Goal: Information Seeking & Learning: Learn about a topic

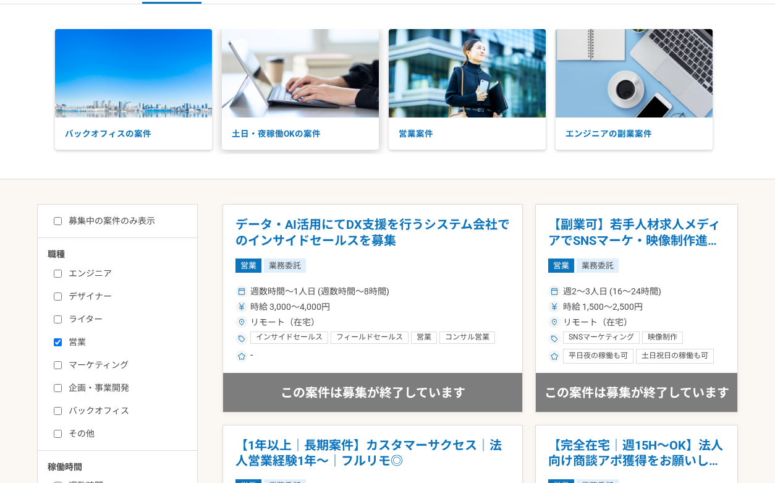
scroll to position [69, 0]
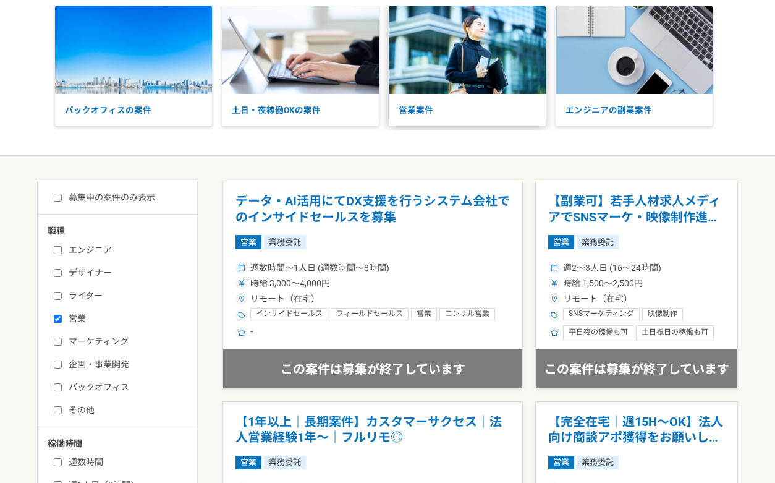
click at [525, 77] on img at bounding box center [467, 50] width 157 height 88
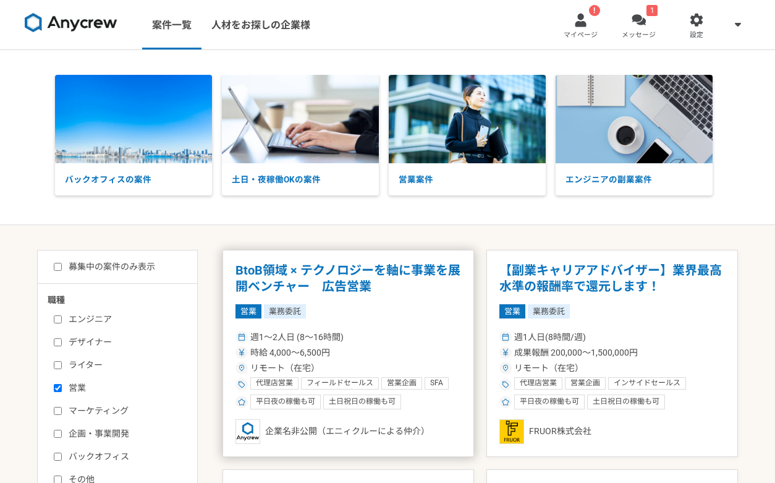
click at [355, 294] on h1 "BtoB領域 × テクノロジーを軸に事業を展開ベンチャー　広告営業" at bounding box center [348, 279] width 226 height 32
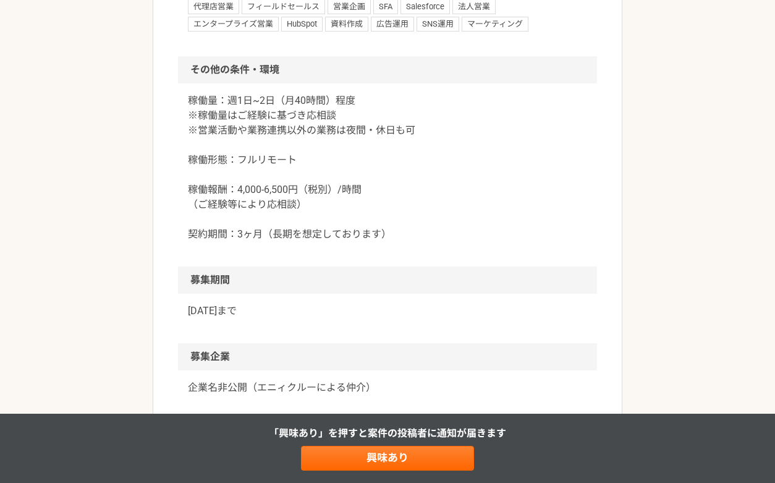
scroll to position [871, 0]
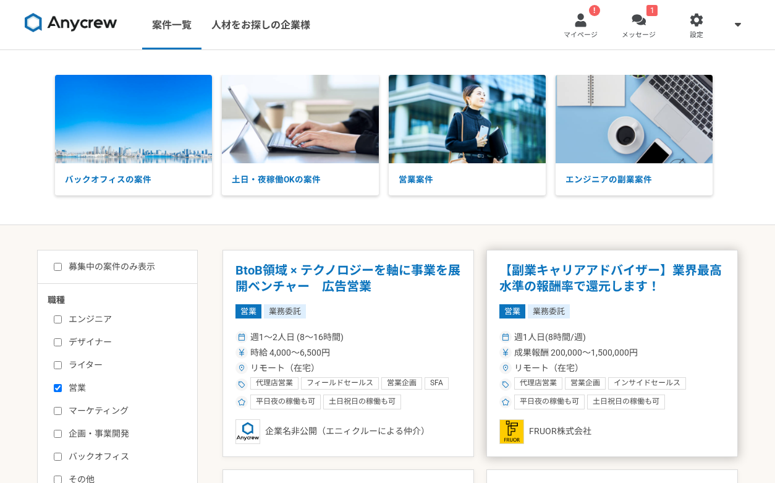
click at [564, 297] on article "【副業キャリアアドバイザー】業界最高水準の報酬率で還元します！ 営業 業務委託 週1人日(8時間/週) 成果報酬 200,000〜1,500,000円 リモー…" at bounding box center [612, 353] width 252 height 207
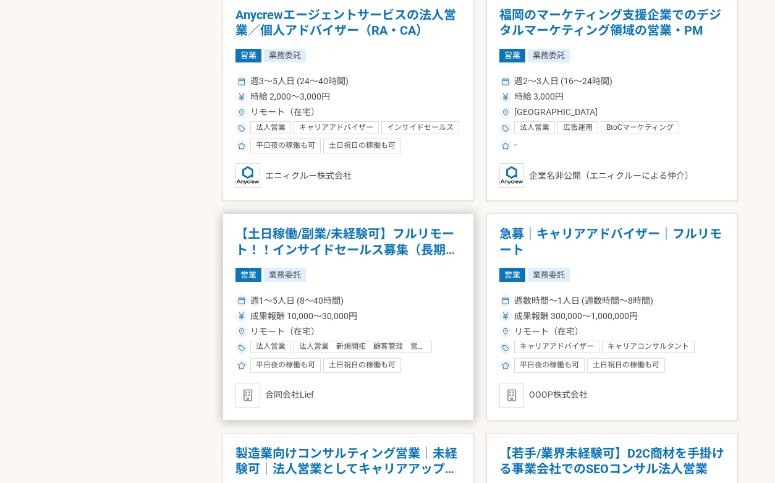
scroll to position [1123, 0]
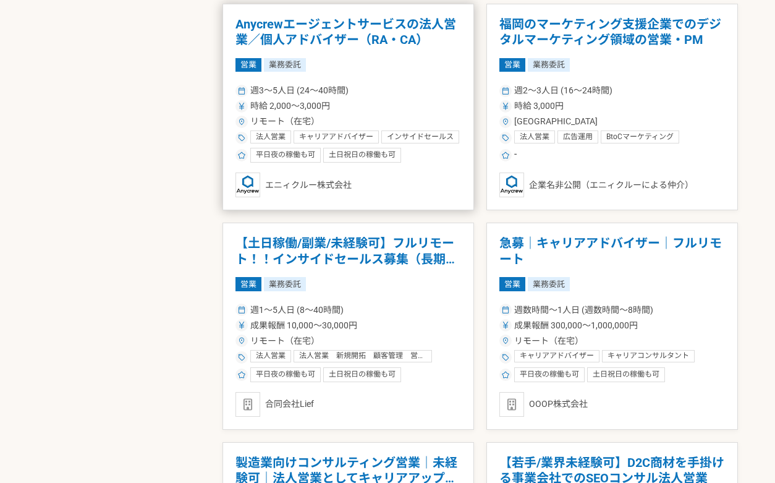
click at [351, 22] on h1 "Anycrewエージェントサービスの法人営業／個人アドバイザー（RA・CA）" at bounding box center [348, 33] width 226 height 32
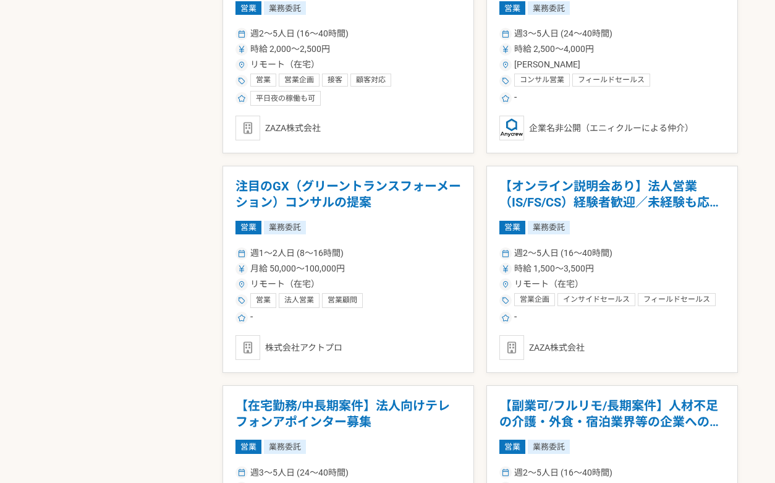
scroll to position [1629, 0]
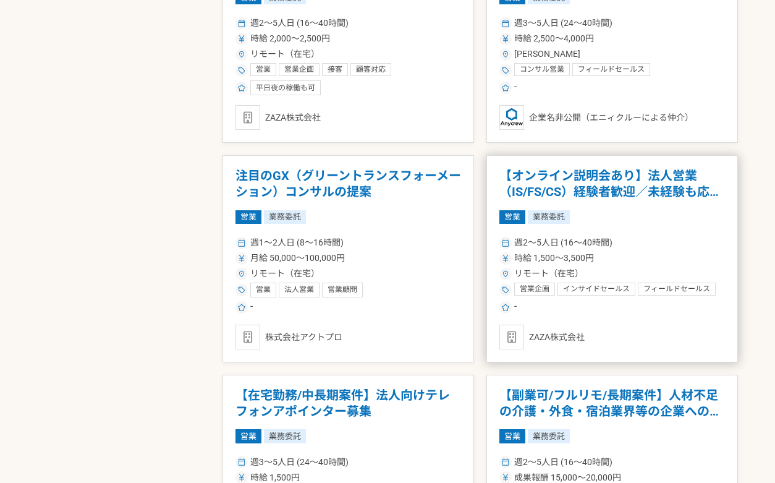
click at [588, 183] on h1 "【オンライン説明会あり】法人営業（IS/FS/CS）経験者歓迎／未経験も応募可" at bounding box center [612, 184] width 226 height 32
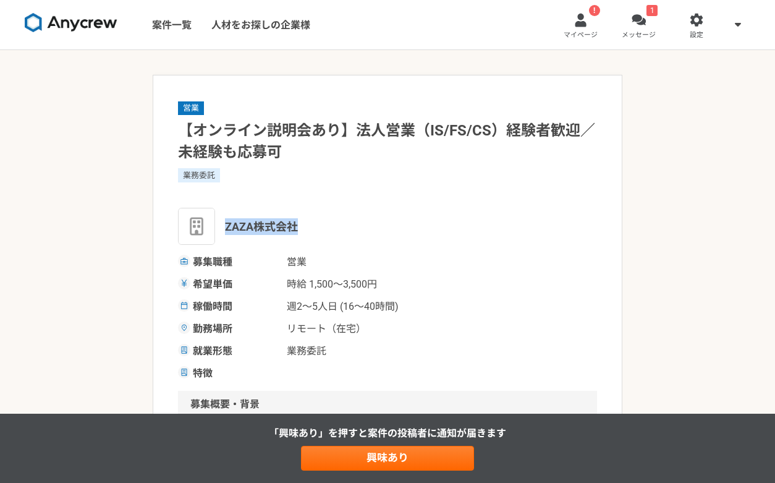
drag, startPoint x: 309, startPoint y: 226, endPoint x: 227, endPoint y: 221, distance: 81.7
click at [226, 221] on div "ZAZA株式会社" at bounding box center [387, 226] width 419 height 37
copy span "ZAZA株式会社"
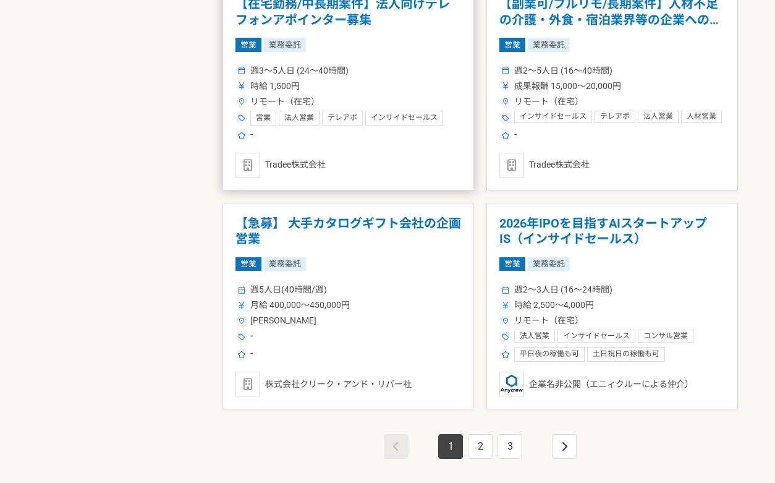
scroll to position [2074, 0]
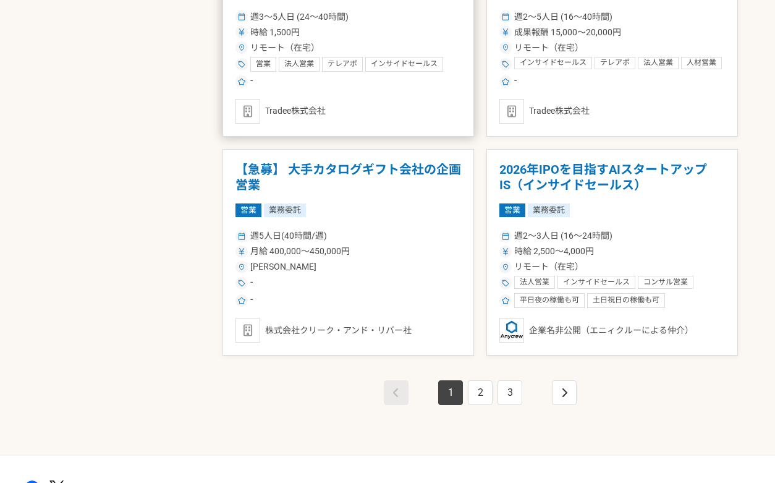
click at [372, 253] on div "月給 400,000〜450,000円" at bounding box center [348, 251] width 226 height 13
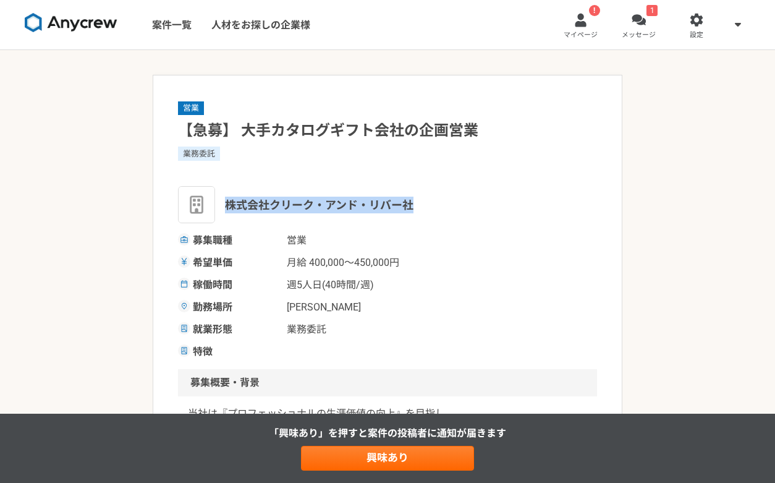
drag, startPoint x: 407, startPoint y: 204, endPoint x: 229, endPoint y: 203, distance: 178.6
click at [229, 203] on div "株式会社クリーク・アンド・リバー社" at bounding box center [387, 204] width 419 height 37
copy span "株式会社クリーク・アンド・リバー社"
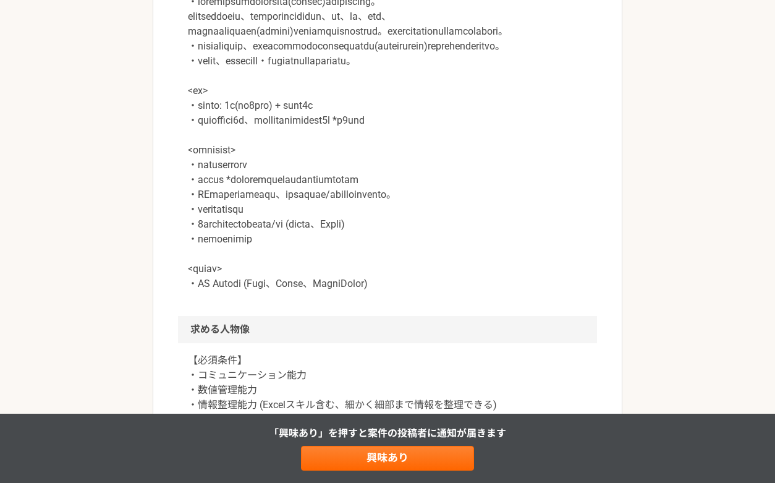
scroll to position [812, 0]
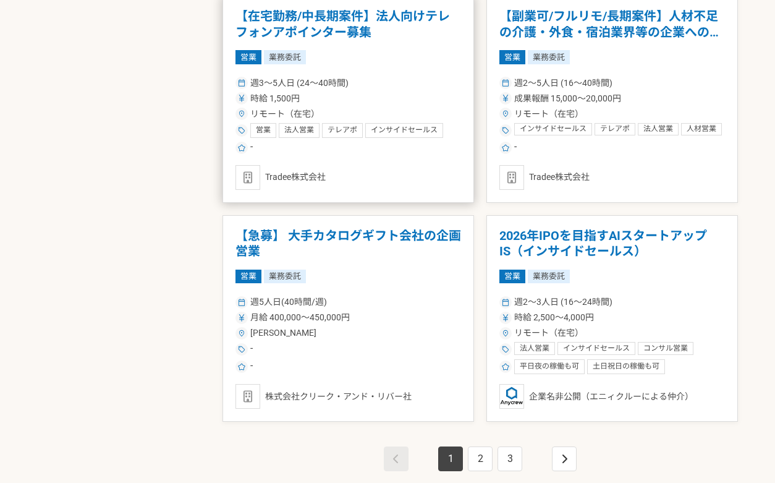
scroll to position [2011, 0]
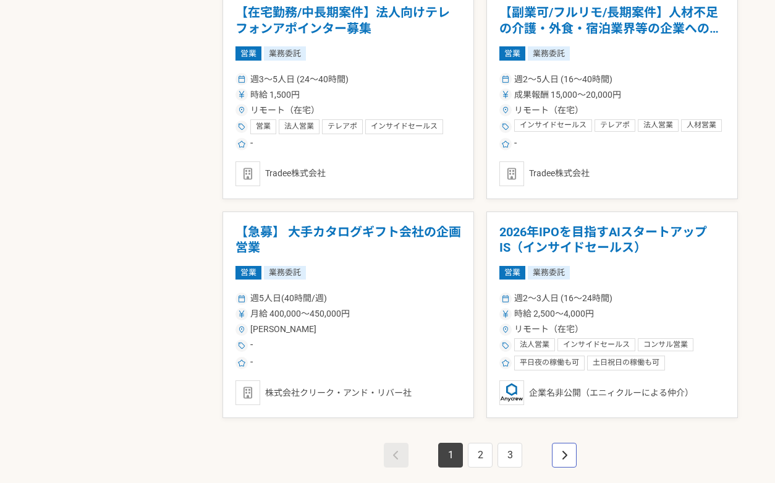
click at [556, 448] on link "pagination" at bounding box center [564, 455] width 25 height 25
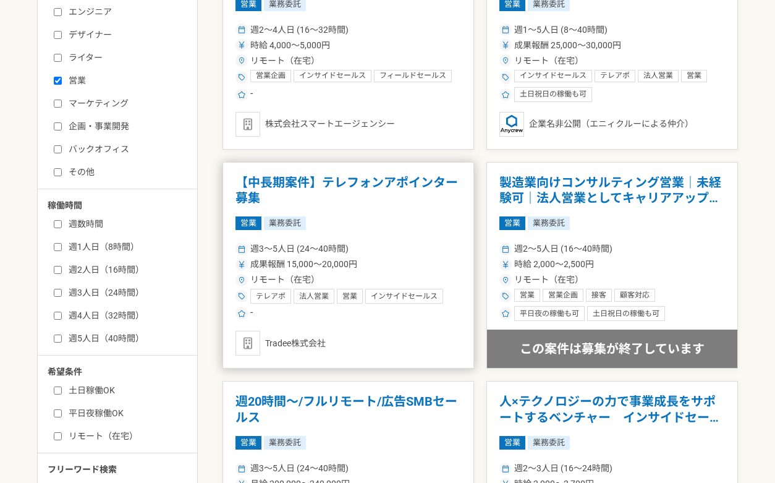
scroll to position [317, 0]
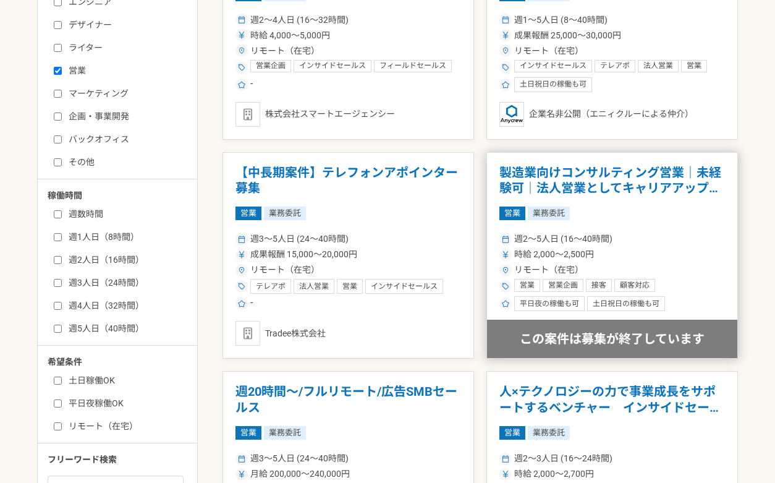
click at [623, 175] on h1 "製造業向けコンサルティング営業｜未経験可｜法人営業としてキャリアアップしたい方" at bounding box center [612, 181] width 226 height 32
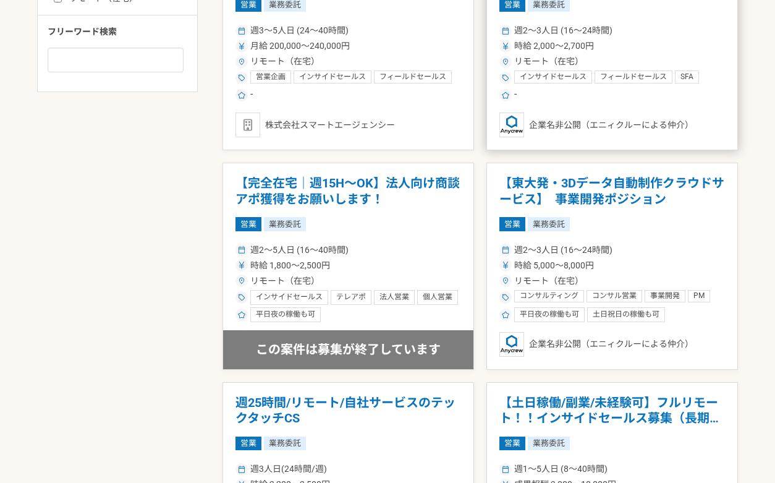
scroll to position [745, 0]
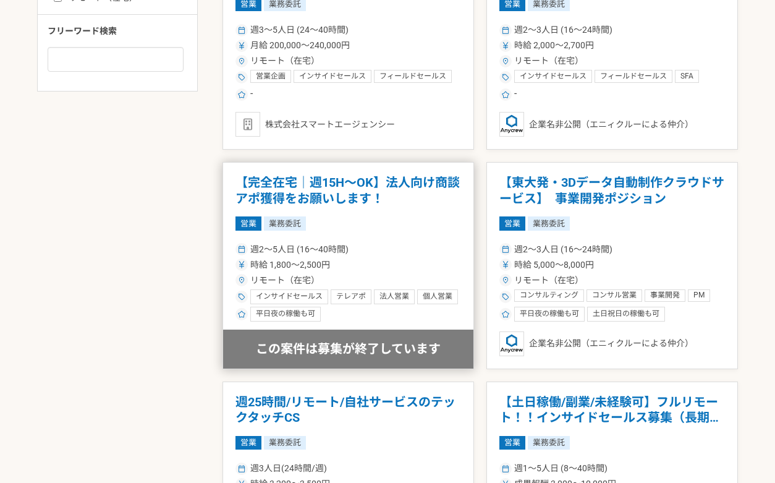
click at [365, 234] on article "【完全在宅｜週15H〜OK】法人向け商談アポ獲得をお願いします！ 営業 業務委託 週2〜5人日 (16〜40時間) 時給 1,800〜2,500円 リモート（…" at bounding box center [349, 265] width 252 height 207
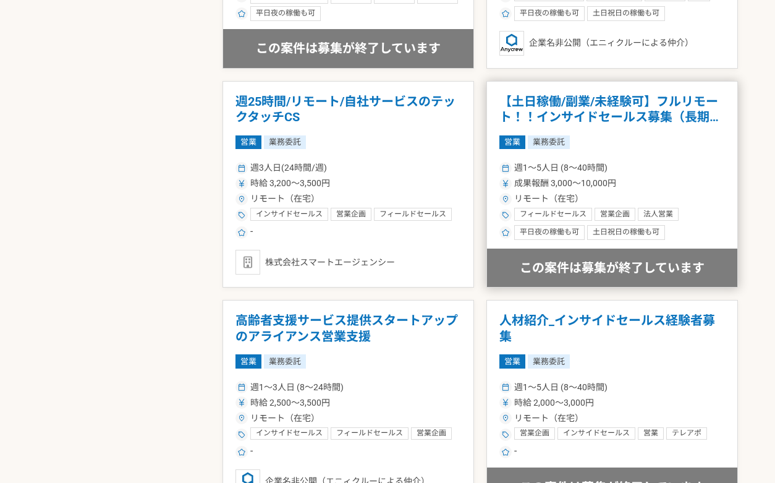
scroll to position [1199, 0]
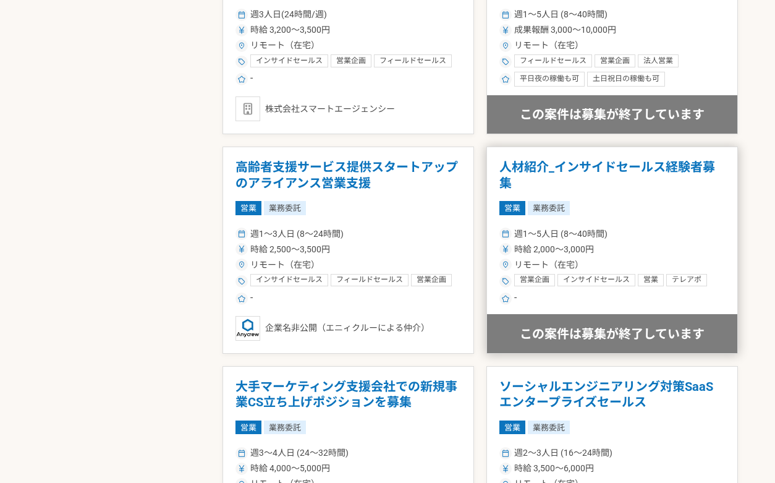
click at [625, 200] on article "人材紹介_インサイドセールス経験者募集 営業 業務委託 週1〜5人日 (8〜40時間) 時給 2,000〜3,000円 リモート（在宅） 営業企画 インサイド…" at bounding box center [612, 249] width 252 height 207
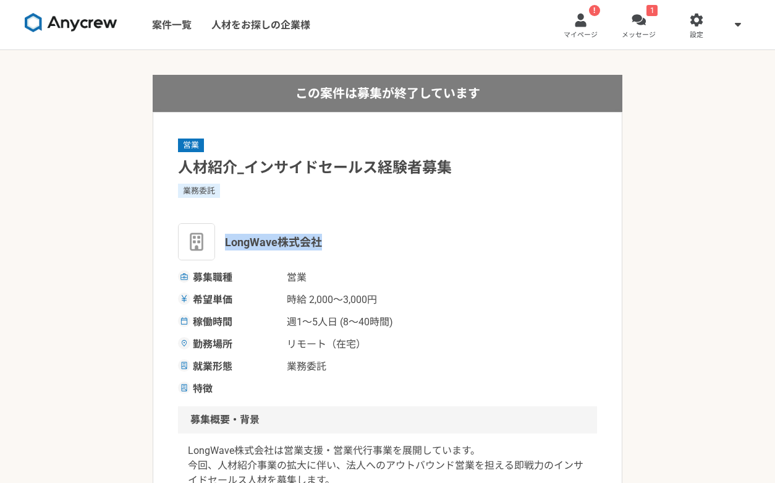
drag, startPoint x: 335, startPoint y: 238, endPoint x: 224, endPoint y: 244, distance: 111.4
click at [224, 244] on div "LongWave株式会社" at bounding box center [387, 241] width 419 height 37
copy span "LongWave株式会社"
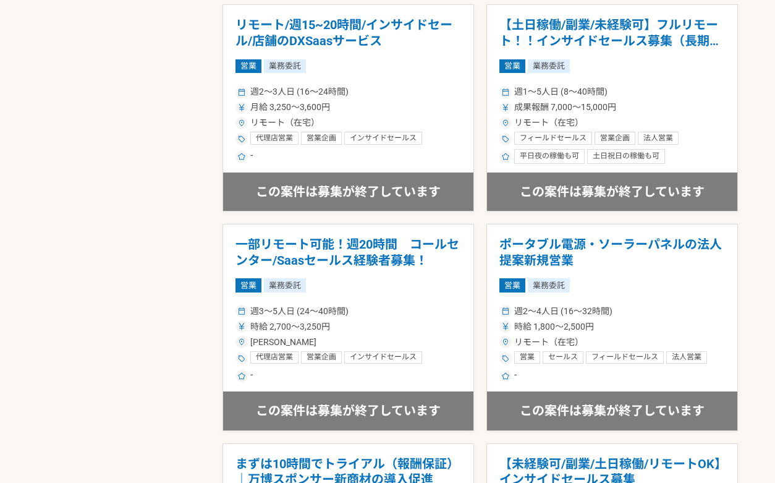
scroll to position [1831, 0]
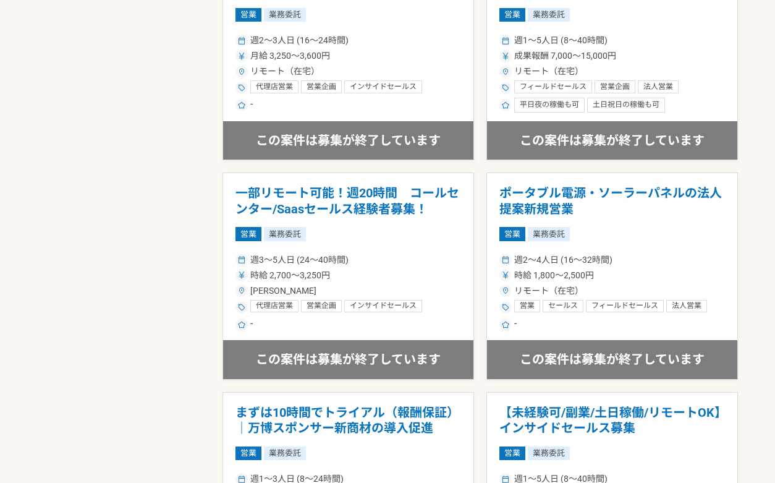
click at [363, 225] on article "一部リモート可能！週20時間　コールセンター/Saasセールス経験者募集！ 営業 業務委託 週3〜5人日 (24〜40時間) 時給 2,700〜3,250円 …" at bounding box center [349, 275] width 252 height 207
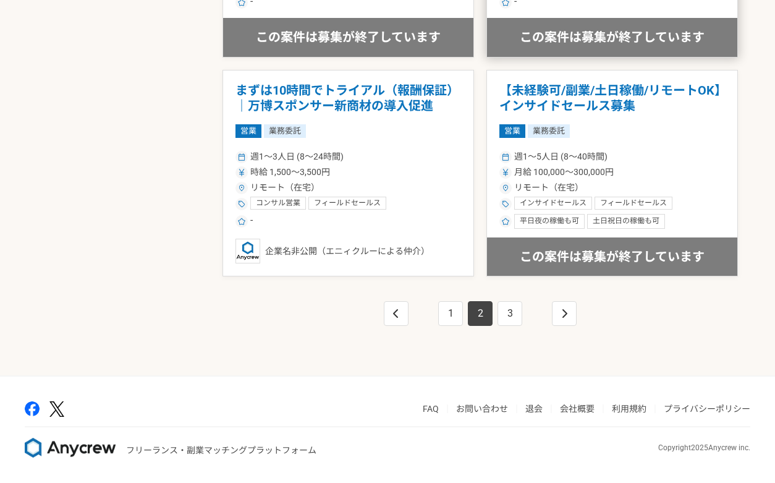
scroll to position [1904, 0]
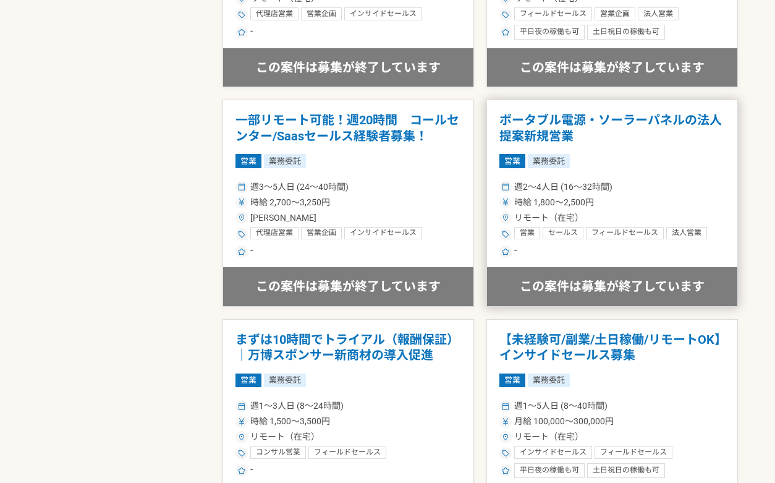
click at [630, 156] on div "営業 業務委託" at bounding box center [612, 161] width 226 height 14
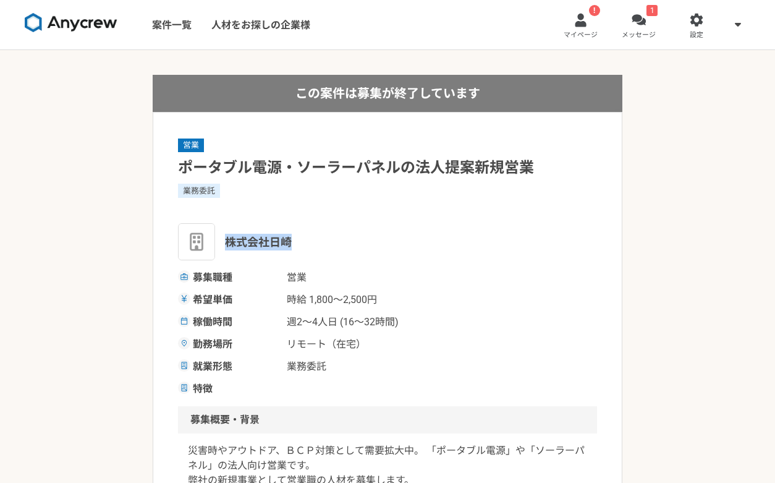
drag, startPoint x: 292, startPoint y: 244, endPoint x: 221, endPoint y: 246, distance: 71.1
click at [221, 246] on div "株式会社日崎" at bounding box center [387, 241] width 419 height 37
copy span "株式会社日崎"
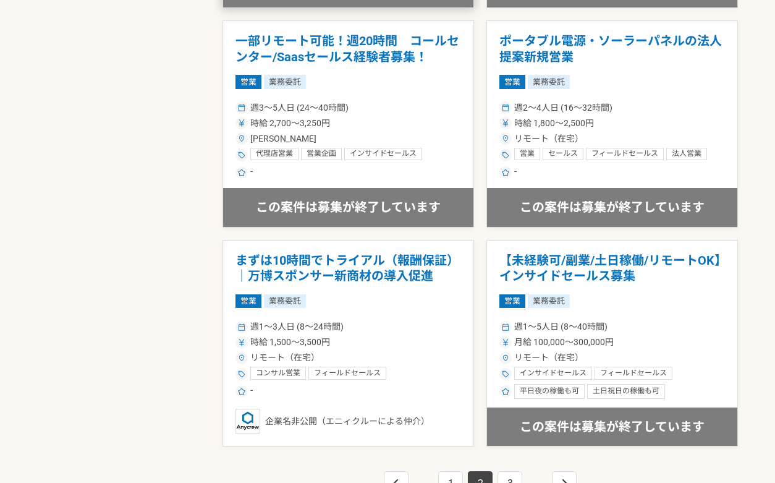
scroll to position [2153, 0]
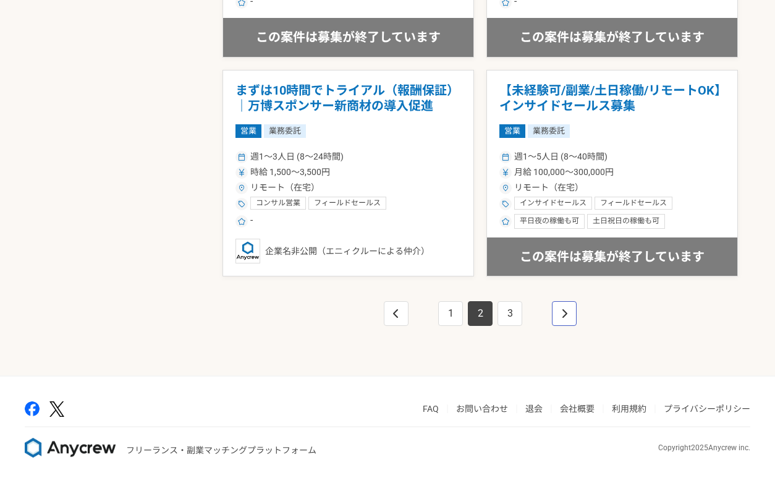
click at [564, 308] on icon "pagination" at bounding box center [564, 313] width 6 height 10
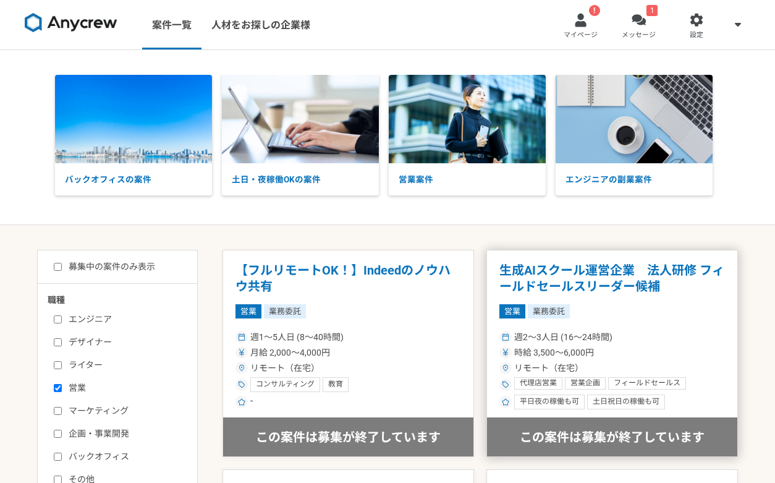
click at [614, 285] on h1 "生成AIスクール運営企業　法人研修 フィールドセールスリーダー候補" at bounding box center [612, 279] width 226 height 32
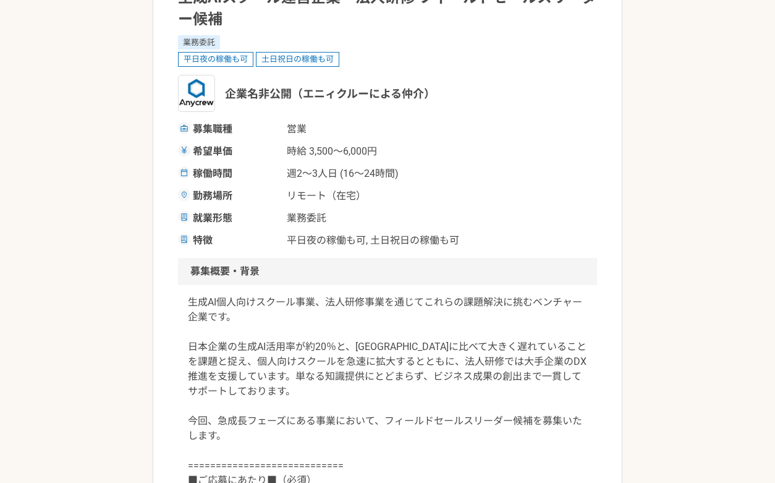
scroll to position [250, 0]
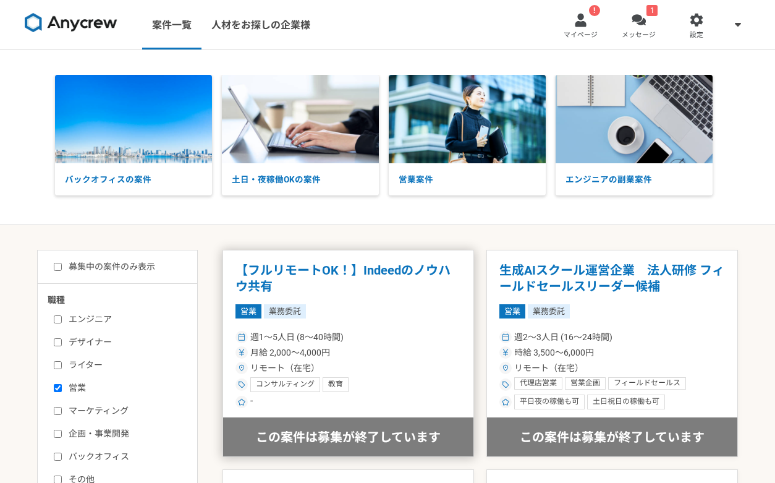
scroll to position [464, 0]
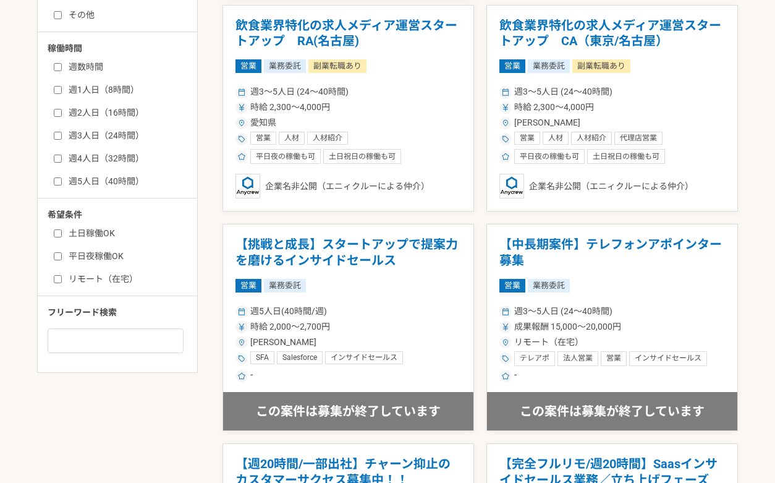
click at [455, 296] on article "【挑戦と成長】スタートアップで提案力を磨けるインサイドセールス 営業 業務委託 週5人日(40時間/週) 時給 2,000〜2,700円 [PERSON_NA…" at bounding box center [349, 327] width 252 height 207
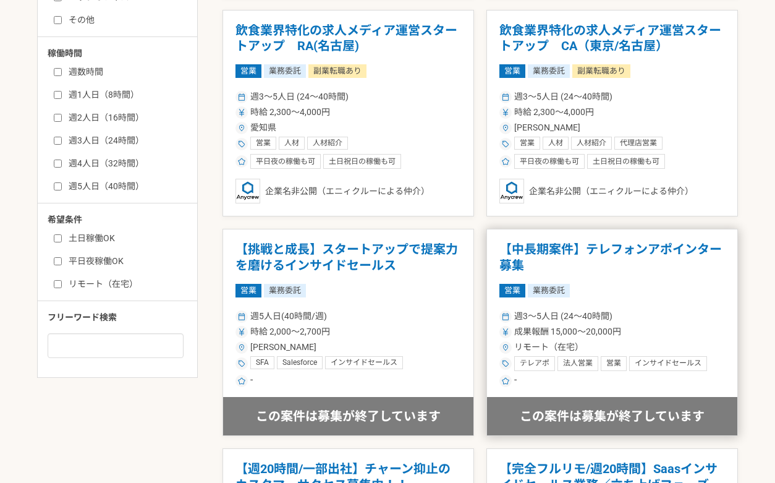
scroll to position [707, 0]
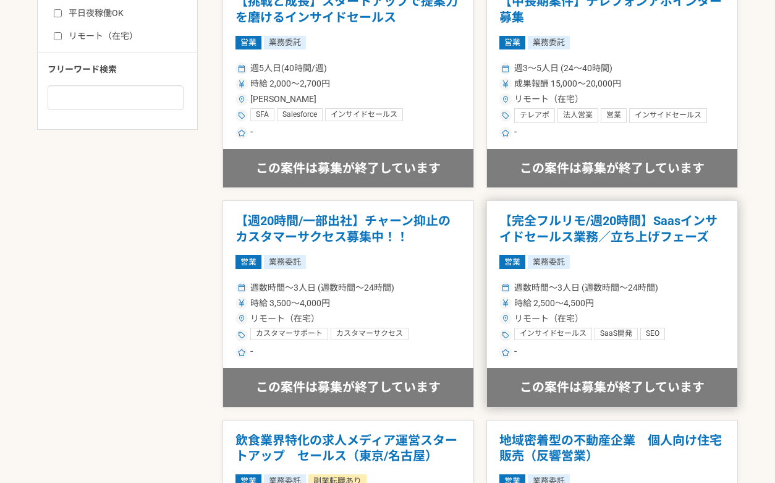
click at [601, 230] on h1 "【完全フルリモ/週20時間】Saasインサイドセールス業務／立ち上げフェーズ" at bounding box center [612, 229] width 226 height 32
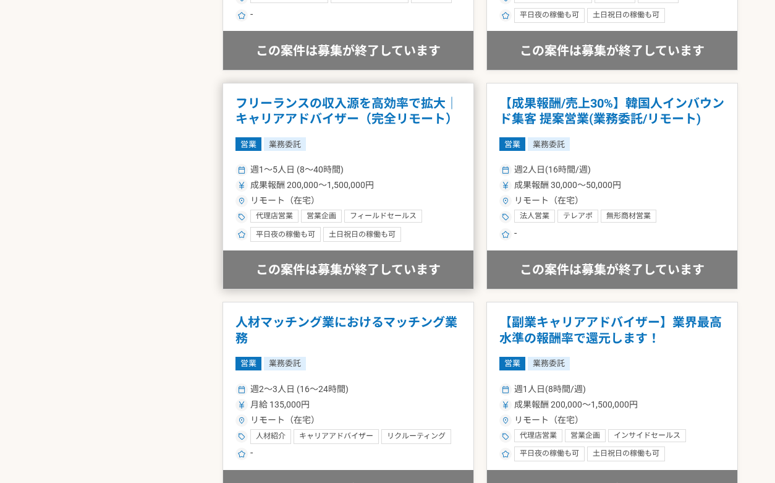
scroll to position [1538, 0]
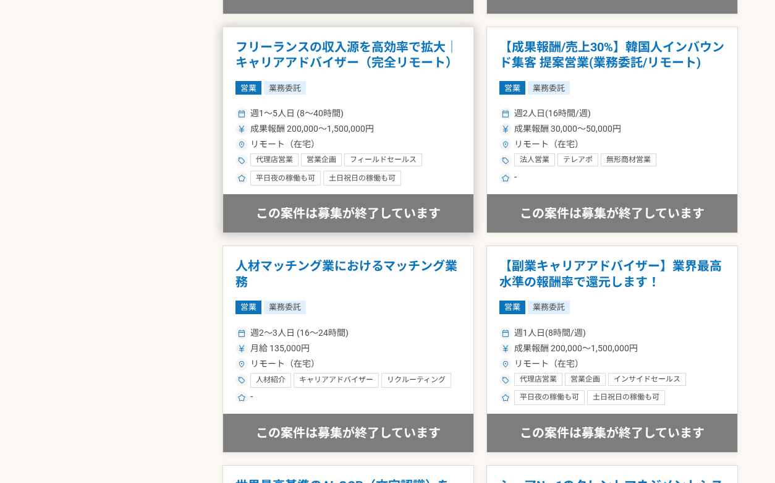
click at [389, 58] on h1 "フリーランスの収入源を高効率で拡大｜キャリアアドバイザー（完全リモート）" at bounding box center [348, 56] width 226 height 32
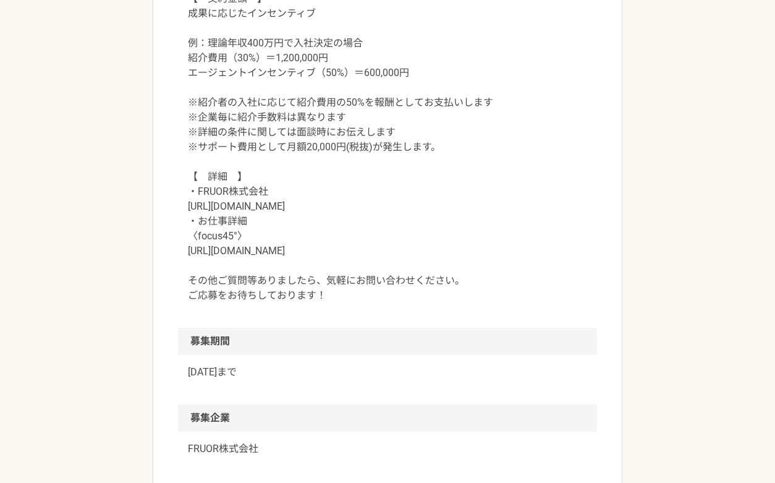
scroll to position [1277, 0]
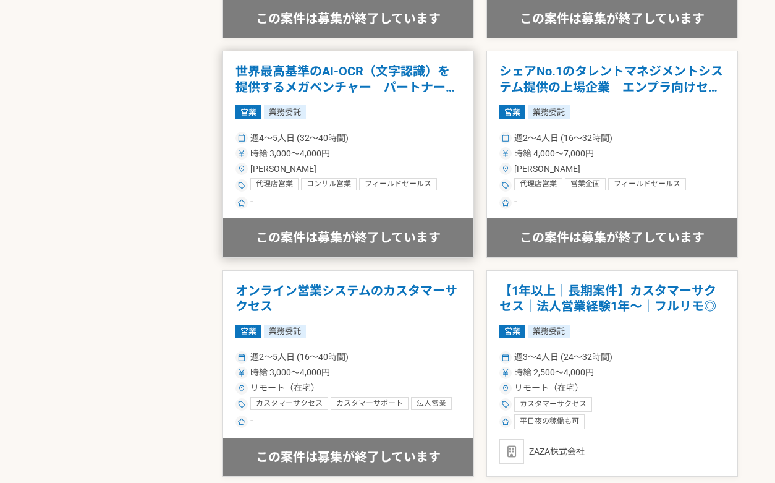
scroll to position [1975, 0]
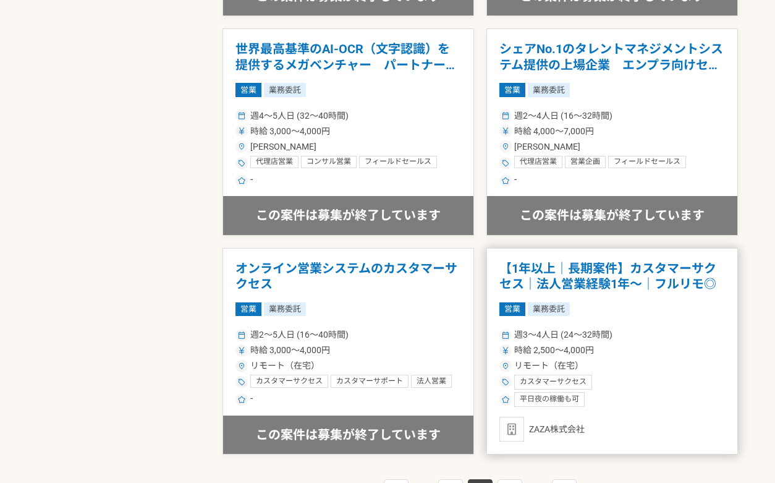
click at [658, 276] on h1 "【1年以上｜長期案件】カスタマーサクセス｜法人営業経験1年〜｜フルリモ◎" at bounding box center [612, 277] width 226 height 32
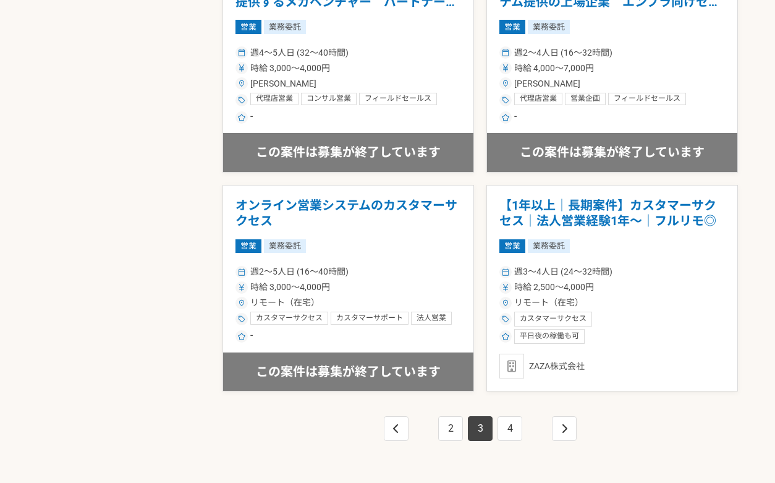
scroll to position [2153, 0]
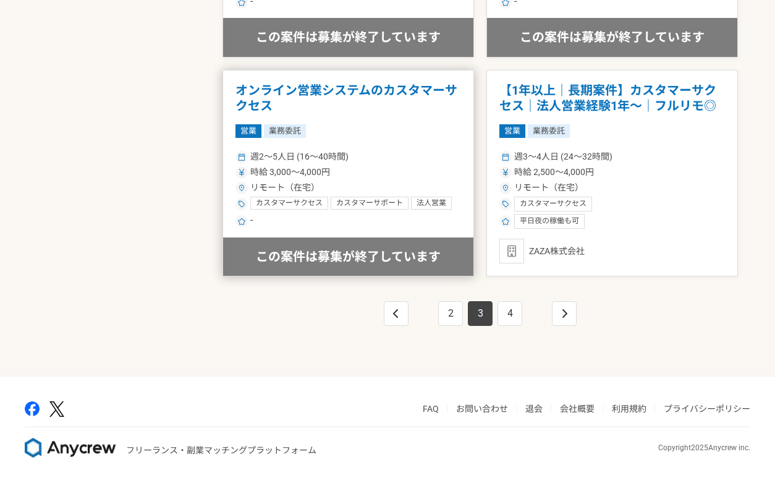
click at [383, 151] on div "週2〜5人日 (16〜40時間)" at bounding box center [348, 156] width 226 height 13
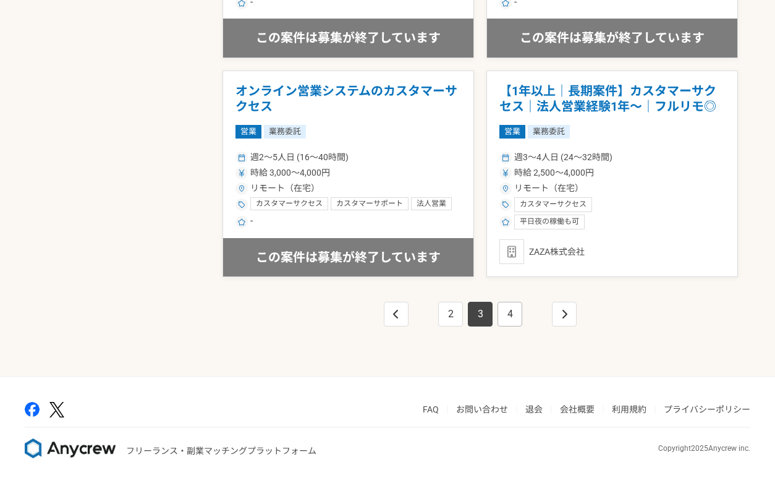
scroll to position [2153, 0]
click at [515, 319] on link "4" at bounding box center [510, 313] width 25 height 25
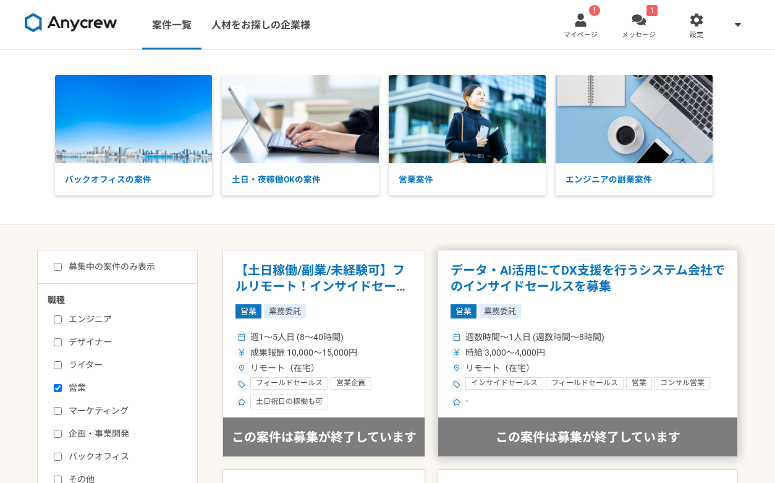
click at [630, 289] on h1 "データ・AI活用にてDX支援を行うシステム会社でのインサイドセールスを募集" at bounding box center [588, 279] width 274 height 32
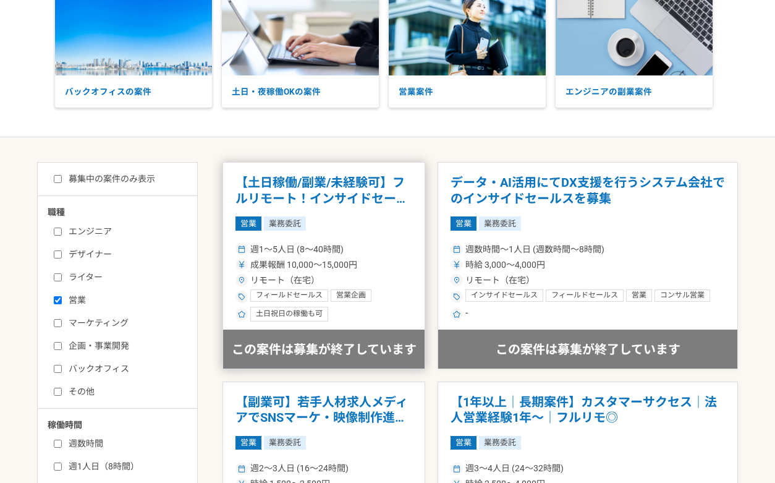
scroll to position [245, 0]
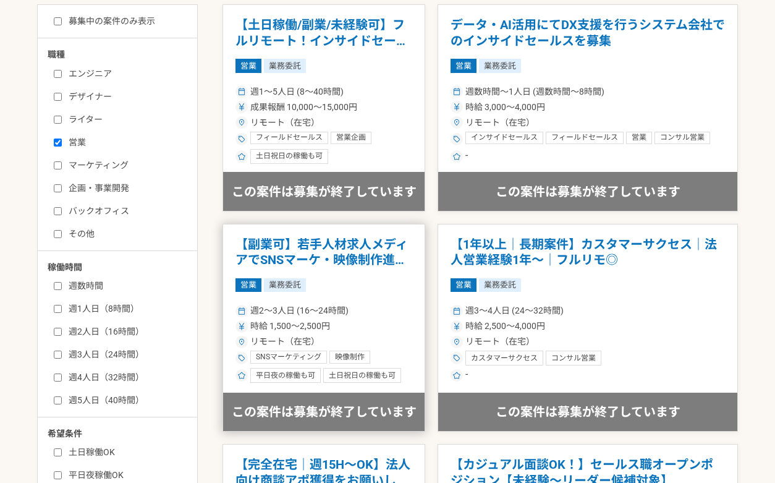
click at [412, 312] on div "週2〜3人日 (16〜24時間)" at bounding box center [323, 310] width 177 height 13
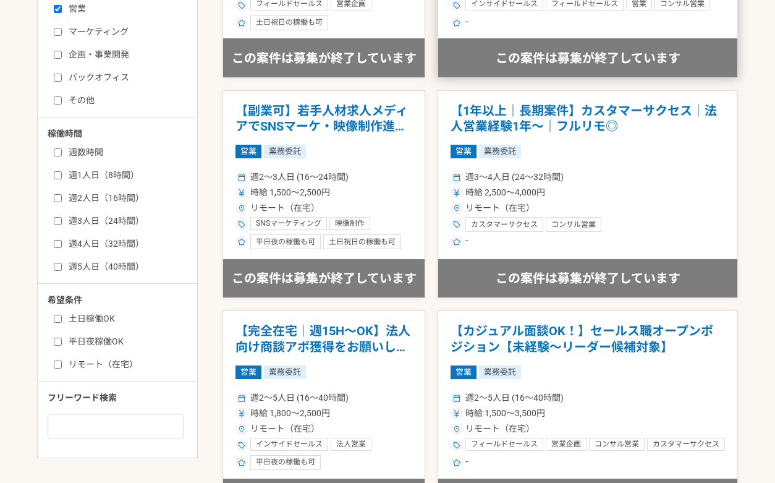
scroll to position [404, 0]
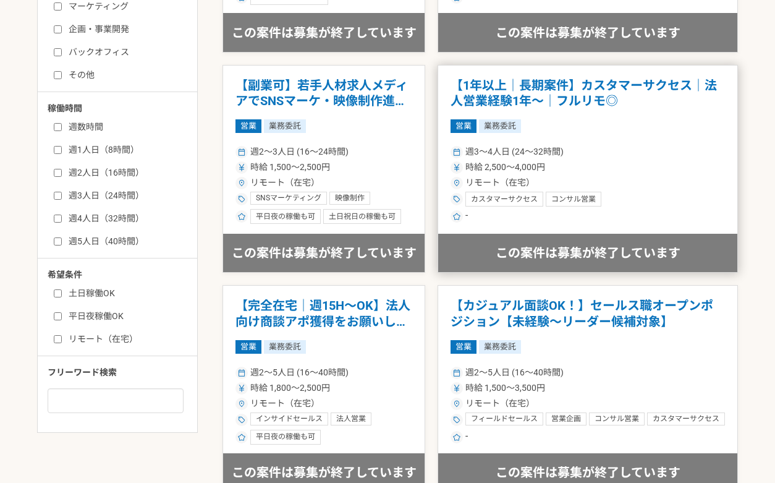
click at [647, 141] on article "【1年以上｜長期案件】カスタマーサクセス｜法人営業経験1年〜｜フルリモ◎ 営業 業務委託 週3〜4人日 (24〜32時間) 時給 2,500〜4,000円 リ…" at bounding box center [588, 169] width 300 height 208
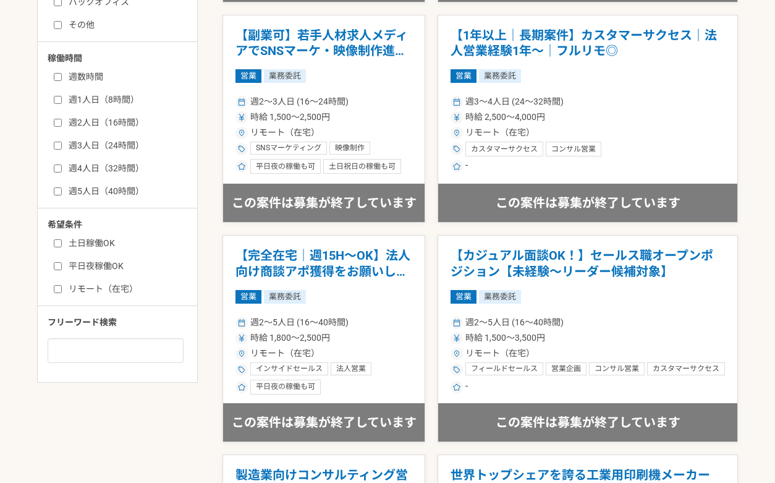
scroll to position [457, 0]
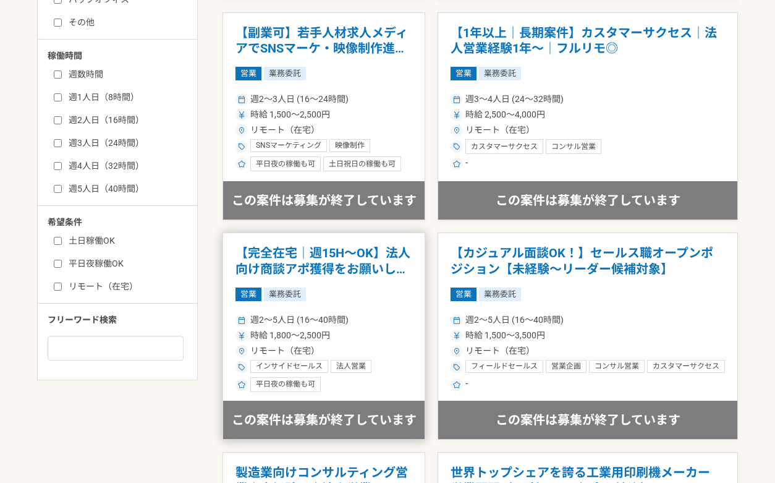
click at [412, 298] on div "営業 業務委託" at bounding box center [323, 294] width 177 height 14
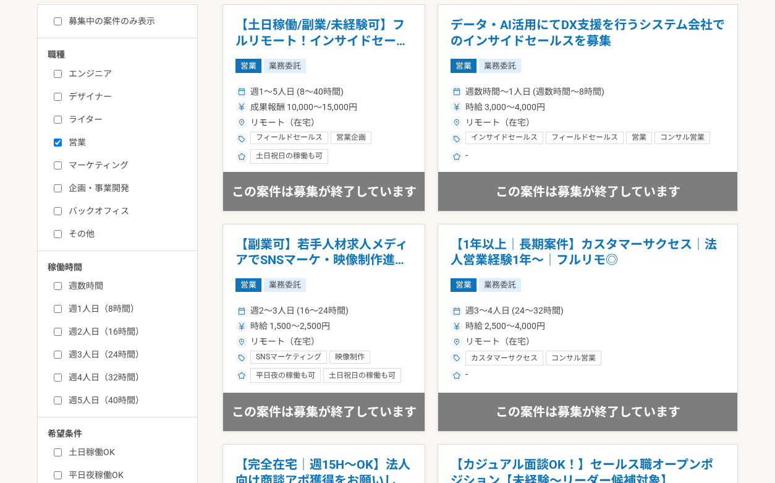
scroll to position [369, 0]
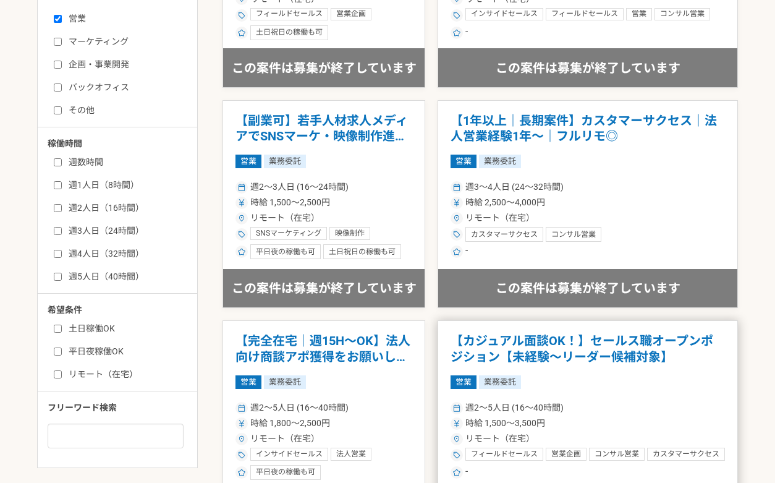
click at [638, 375] on div "営業 業務委託" at bounding box center [588, 382] width 274 height 14
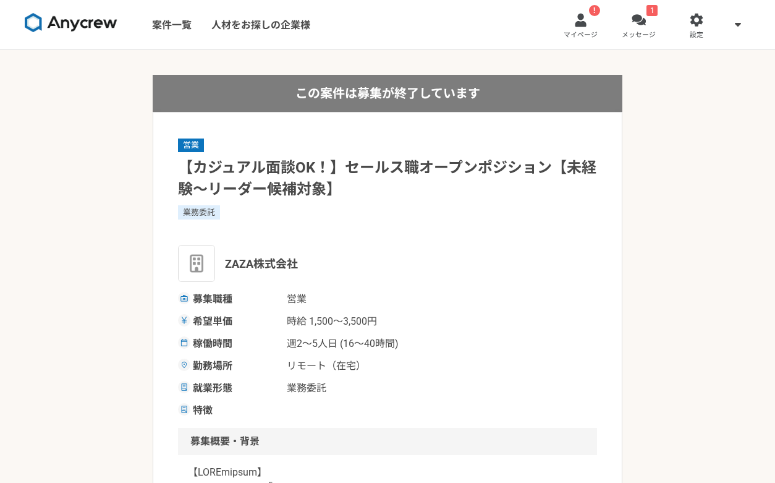
drag, startPoint x: 542, startPoint y: 381, endPoint x: 536, endPoint y: 376, distance: 7.4
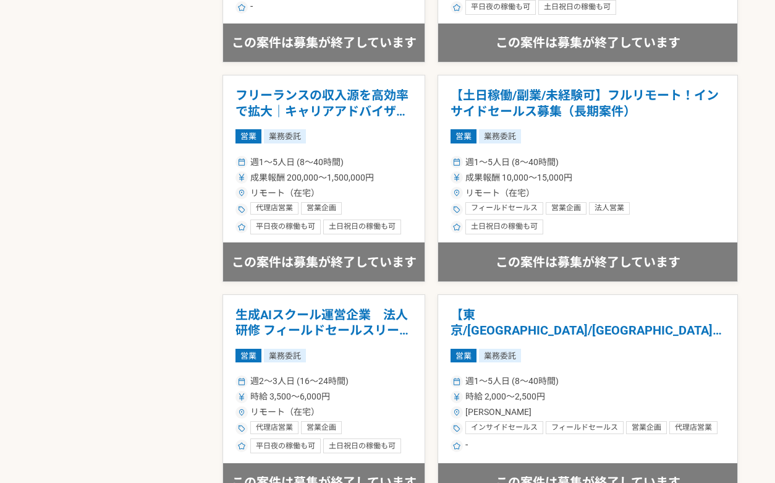
scroll to position [1278, 0]
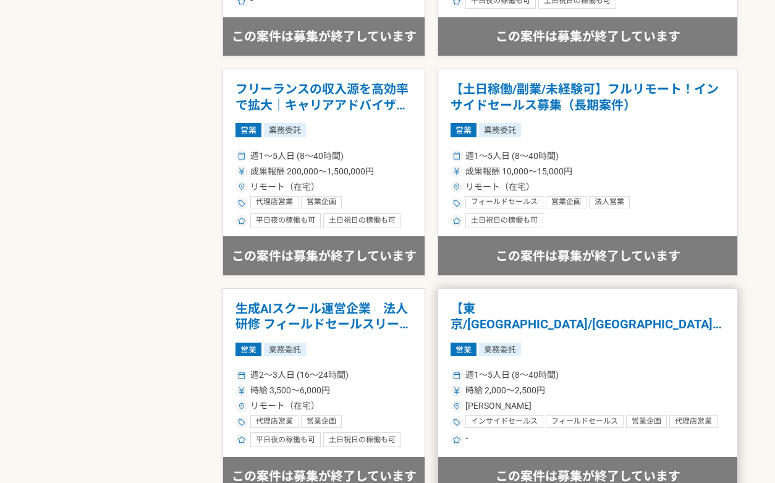
click at [627, 334] on article "【東京/[GEOGRAPHIC_DATA]/[GEOGRAPHIC_DATA]】展示会スタッフ募集！時給2,000円！ 営業 業務委託 週1〜5人日 (8〜4…" at bounding box center [588, 392] width 300 height 208
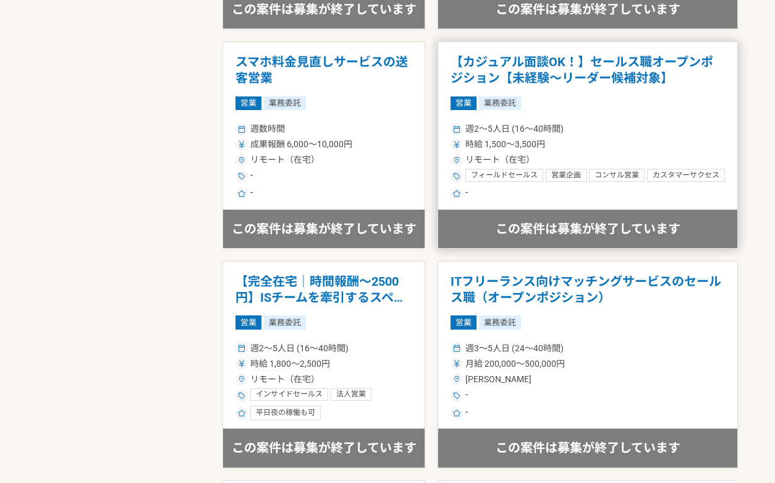
scroll to position [1757, 0]
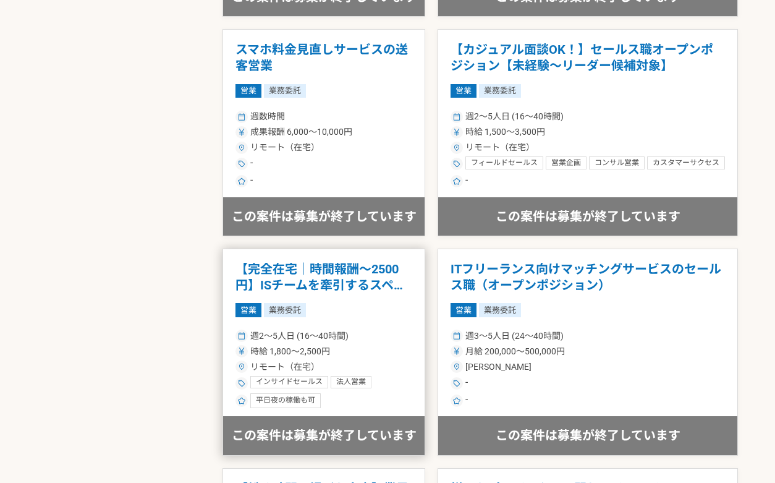
click at [412, 331] on div "週2〜5人日 (16〜40時間)" at bounding box center [323, 335] width 177 height 13
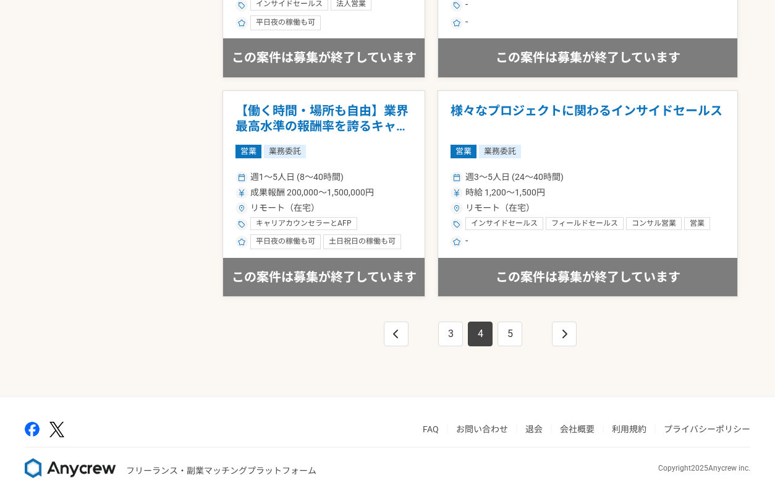
scroll to position [2153, 0]
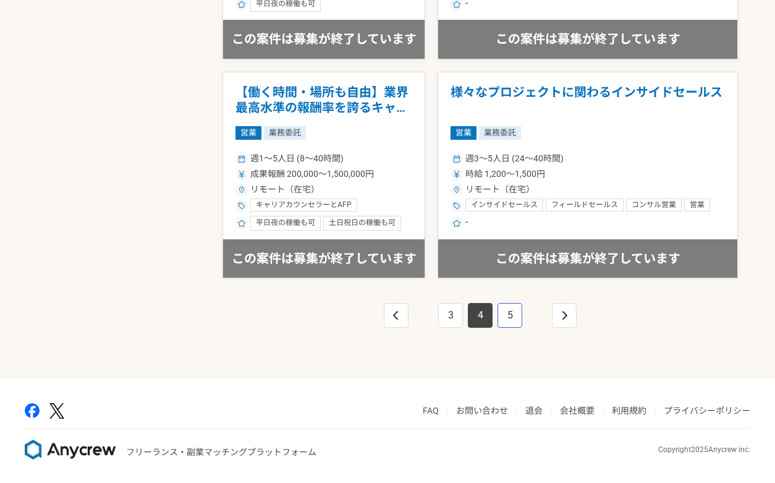
click at [504, 321] on link "5" at bounding box center [510, 315] width 25 height 25
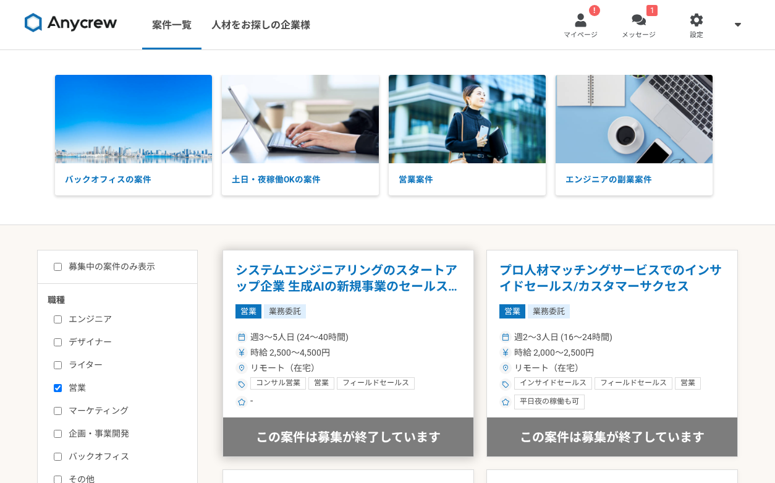
click at [433, 333] on div "週3〜5人日 (24〜40時間)" at bounding box center [348, 337] width 226 height 13
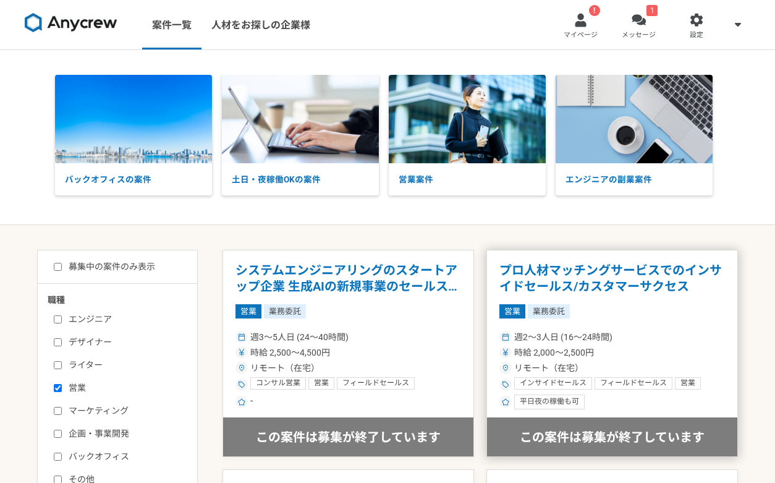
click at [567, 319] on article "プロ人材マッチングサービスでのインサイドセールス/カスタマーサクセス 営業 業務委託 週2〜3人日 (16〜24時間) 時給 2,000〜2,500円 リモー…" at bounding box center [612, 353] width 252 height 207
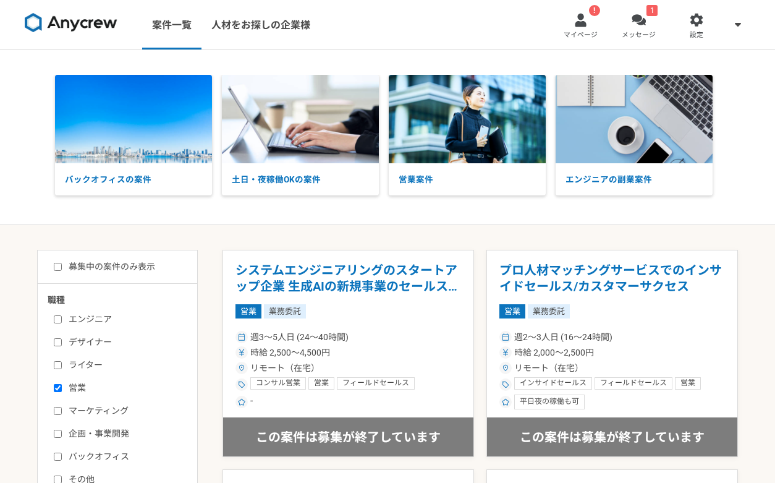
scroll to position [263, 0]
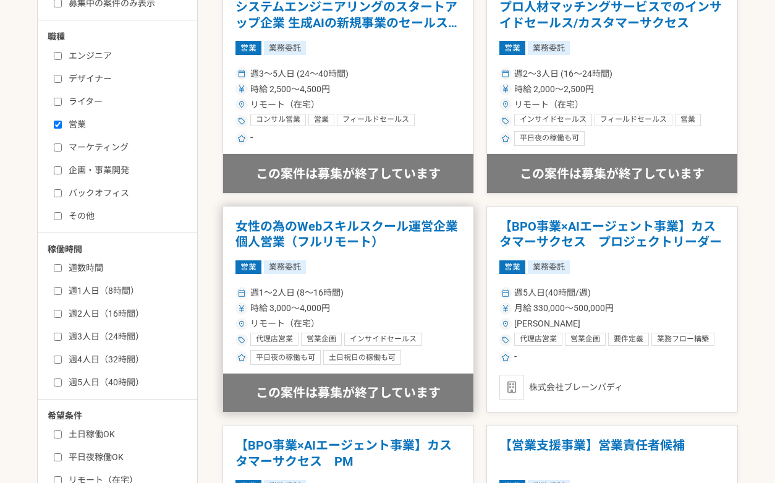
click at [424, 294] on div "週1〜2人日 (8〜16時間)" at bounding box center [348, 292] width 226 height 13
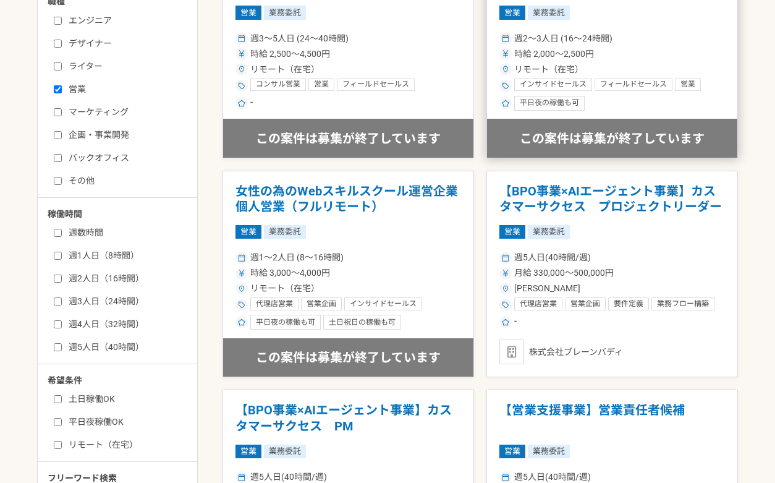
scroll to position [460, 0]
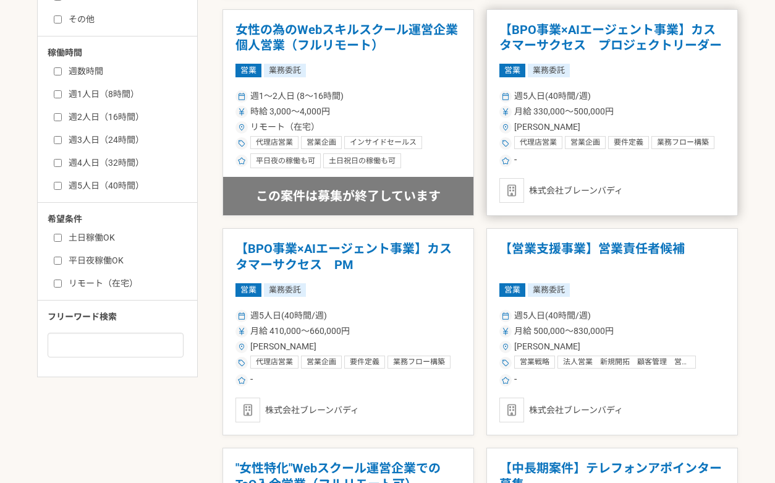
click at [656, 121] on div "[PERSON_NAME]" at bounding box center [612, 127] width 226 height 13
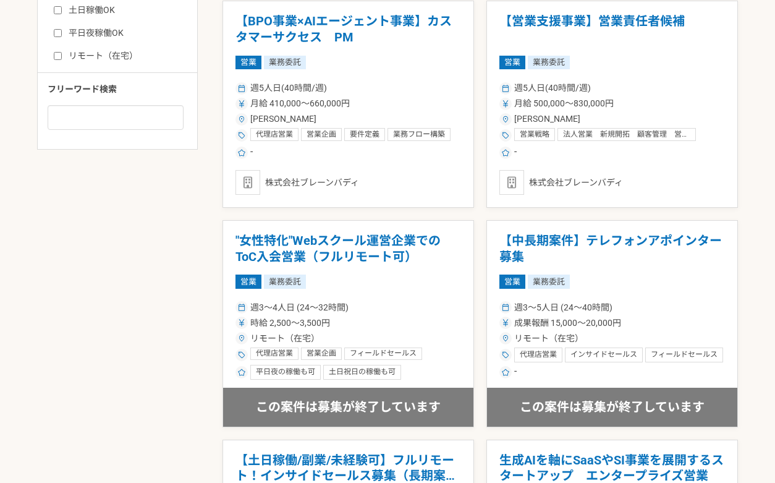
scroll to position [757, 0]
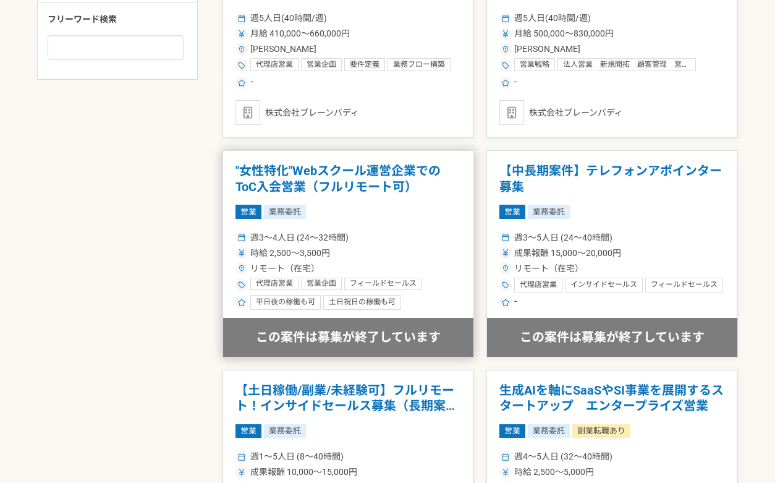
click at [420, 255] on div "時給 2,500〜3,500円" at bounding box center [348, 253] width 226 height 13
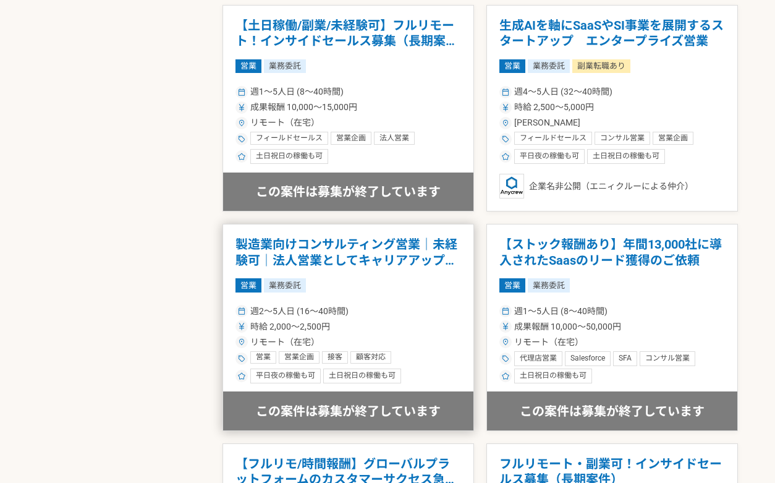
scroll to position [1127, 0]
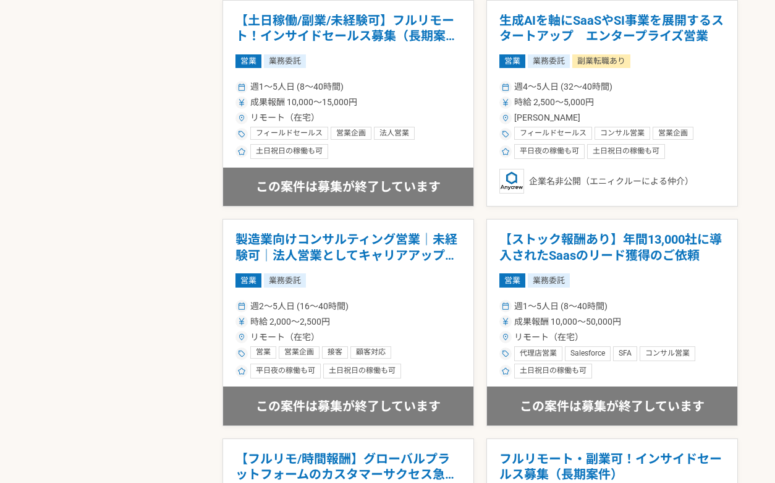
click at [436, 295] on article "製造業向けコンサルティング営業｜未経験可｜法人営業としてキャリアアップしたい方 営業 業務委託 週2〜5人日 (16〜40時間) 時給 2,000〜2,500…" at bounding box center [349, 322] width 252 height 207
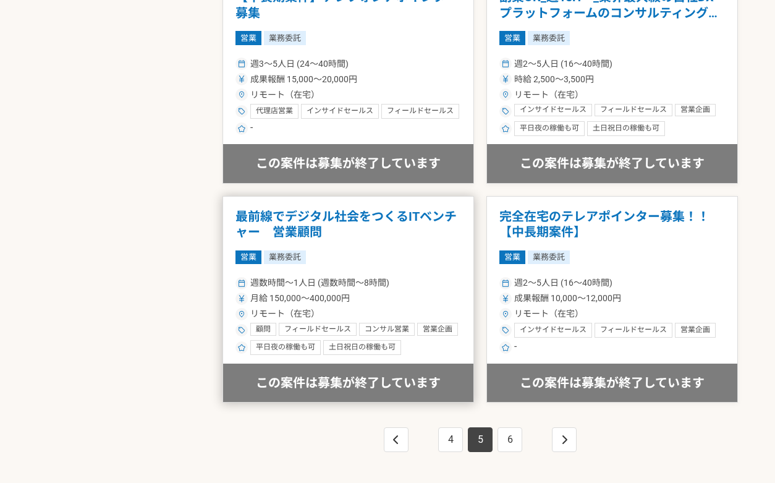
scroll to position [2153, 0]
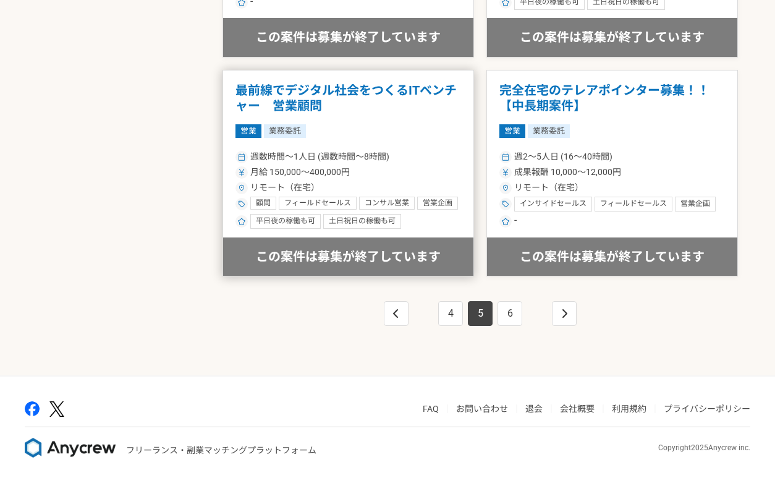
click at [399, 108] on h1 "最前線でデジタル社会をつくるITベンチャー　営業顧問" at bounding box center [348, 99] width 226 height 32
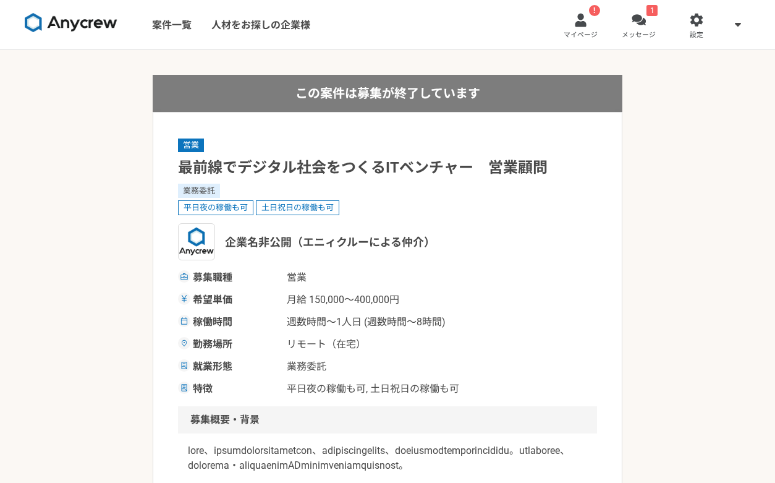
drag, startPoint x: 433, startPoint y: 266, endPoint x: 441, endPoint y: 269, distance: 8.6
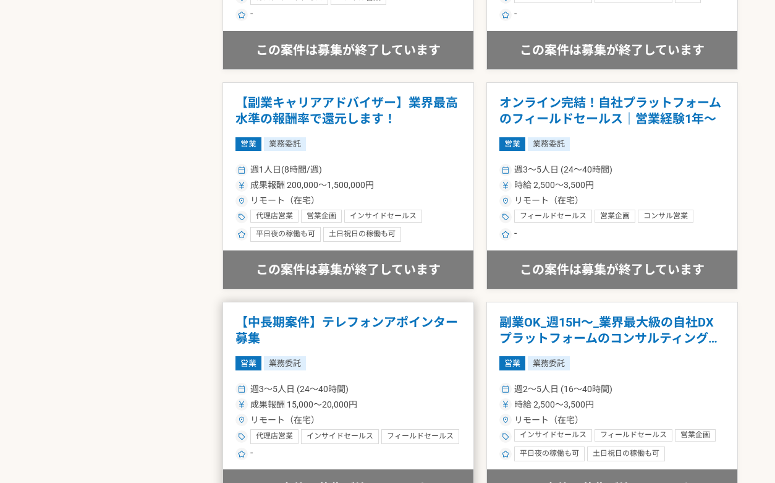
scroll to position [1283, 0]
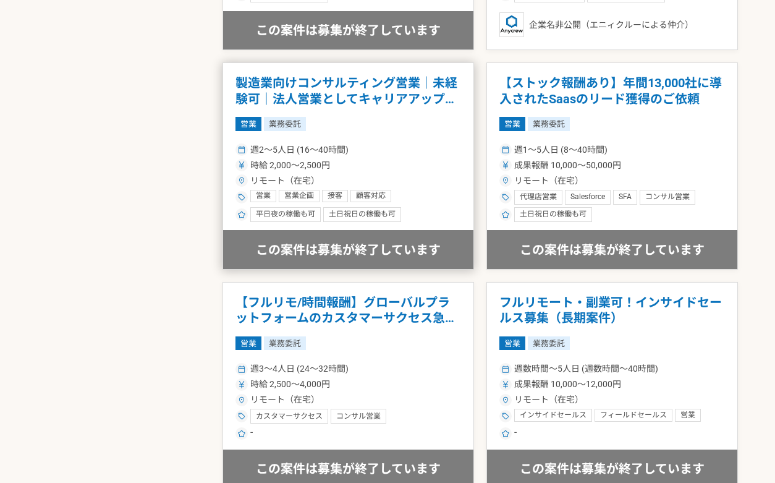
click at [439, 149] on div "週2〜5人日 (16〜40時間)" at bounding box center [348, 149] width 226 height 13
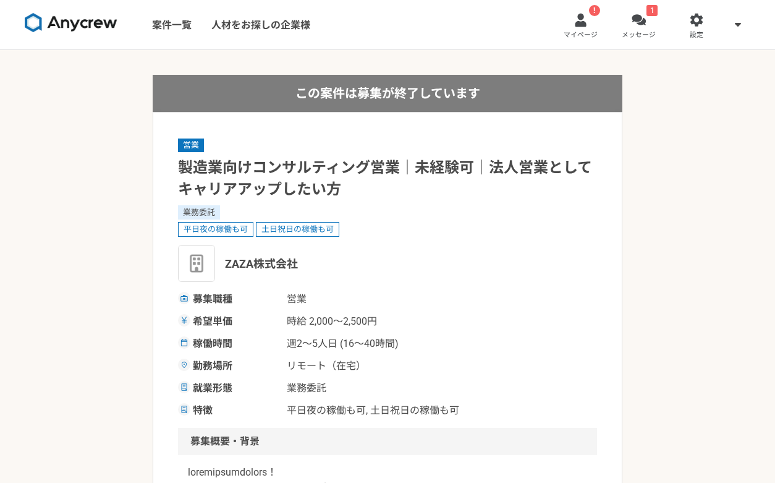
drag, startPoint x: 426, startPoint y: 229, endPoint x: 425, endPoint y: 237, distance: 8.1
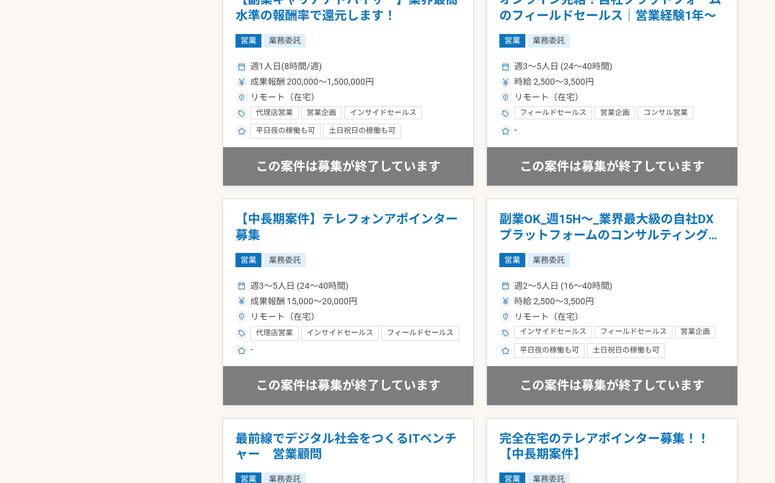
scroll to position [2153, 0]
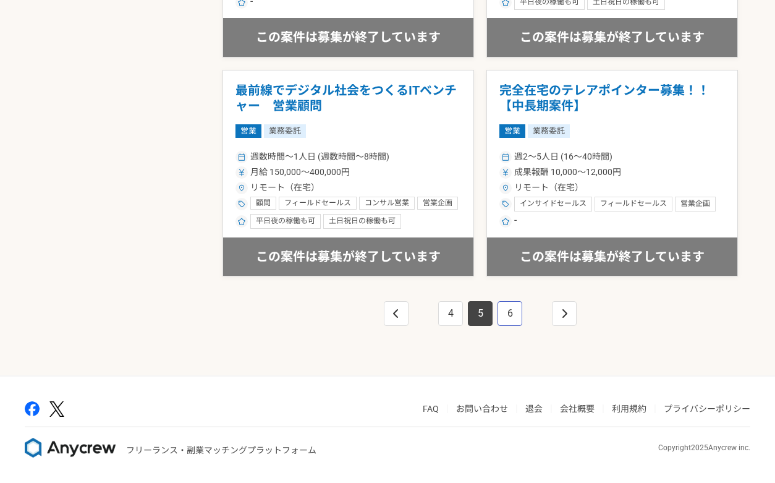
click at [507, 312] on link "6" at bounding box center [510, 313] width 25 height 25
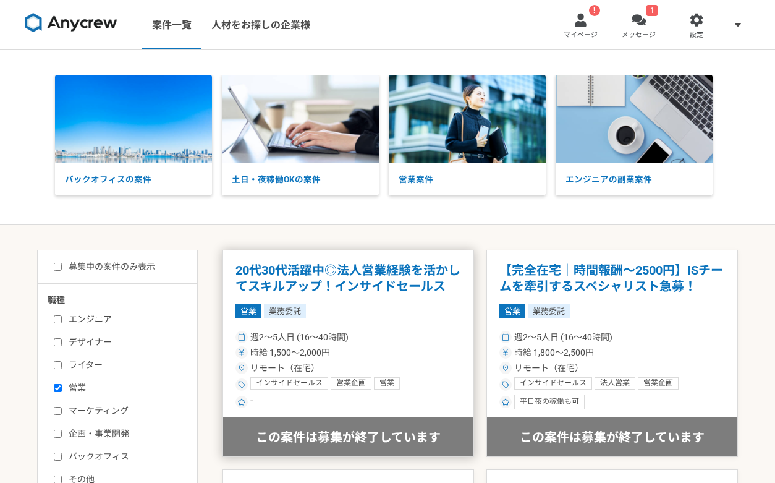
click at [437, 302] on article "20代30代活躍中◎法人営業経験を活かしてスキルアップ！インサイドセールス 営業 業務委託 週2〜5人日 (16〜40時間) 時給 1,500〜2,000円 …" at bounding box center [349, 353] width 252 height 207
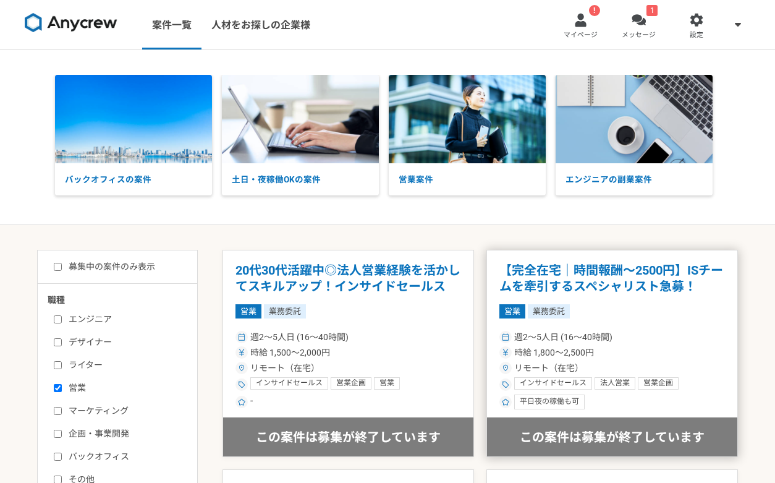
click at [650, 287] on h1 "【完全在宅｜時間報酬〜2500円】ISチームを牽引するスペシャリスト急募！" at bounding box center [612, 279] width 226 height 32
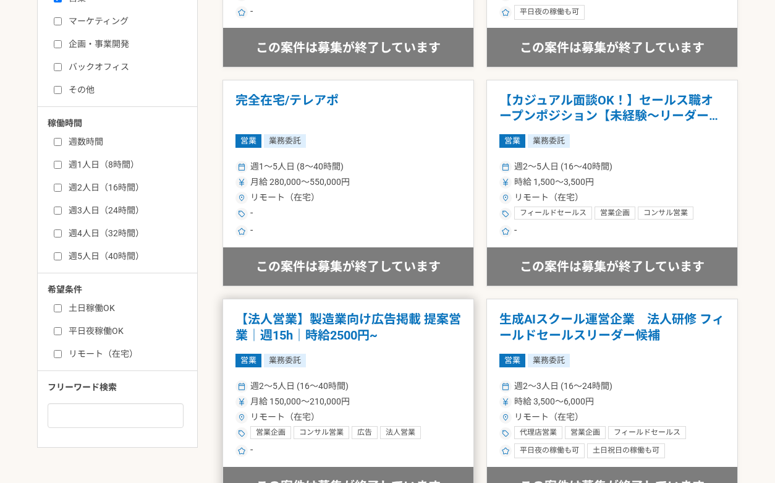
scroll to position [425, 0]
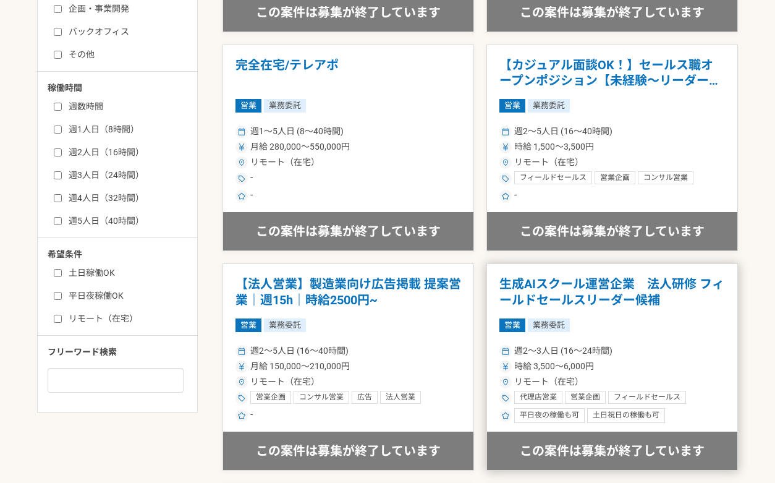
click at [703, 307] on h1 "生成AIスクール運営企業　法人研修 フィールドセールスリーダー候補" at bounding box center [612, 292] width 226 height 32
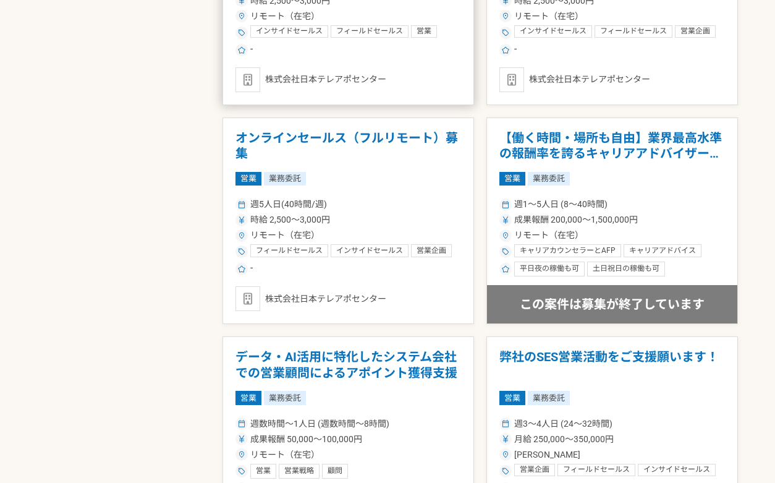
scroll to position [1009, 0]
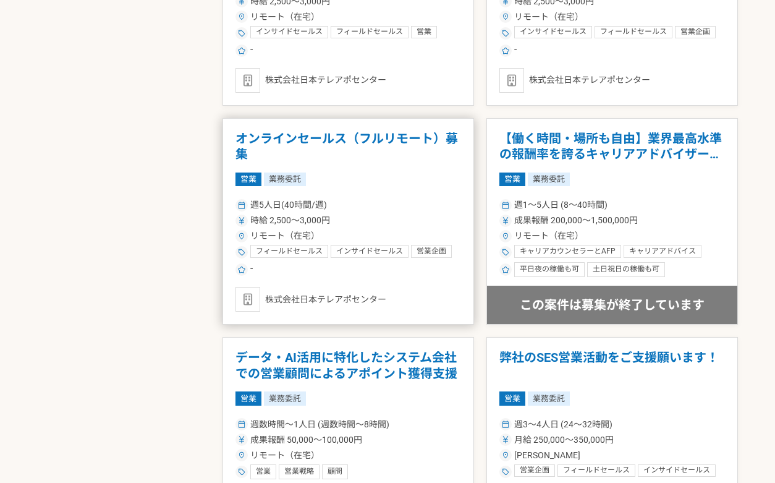
click at [416, 209] on div "週5人日(40時間/週)" at bounding box center [348, 204] width 226 height 13
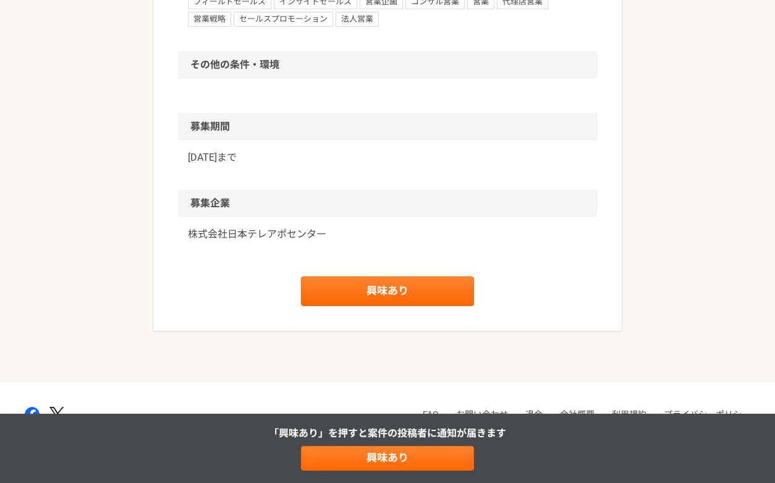
scroll to position [1004, 0]
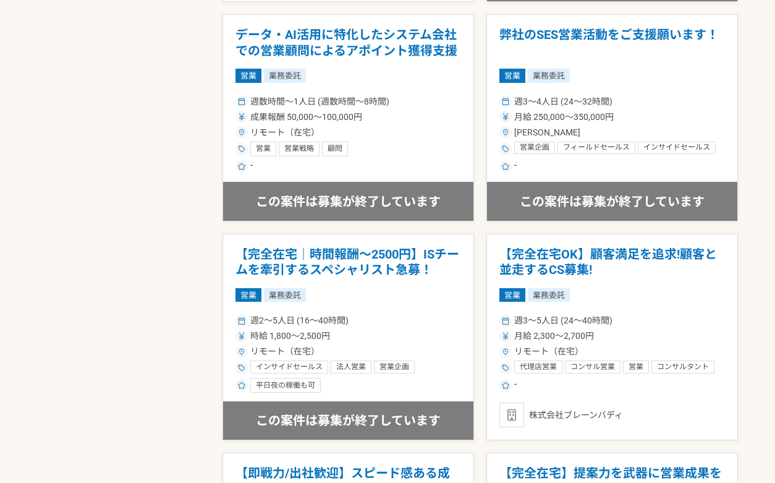
scroll to position [1346, 0]
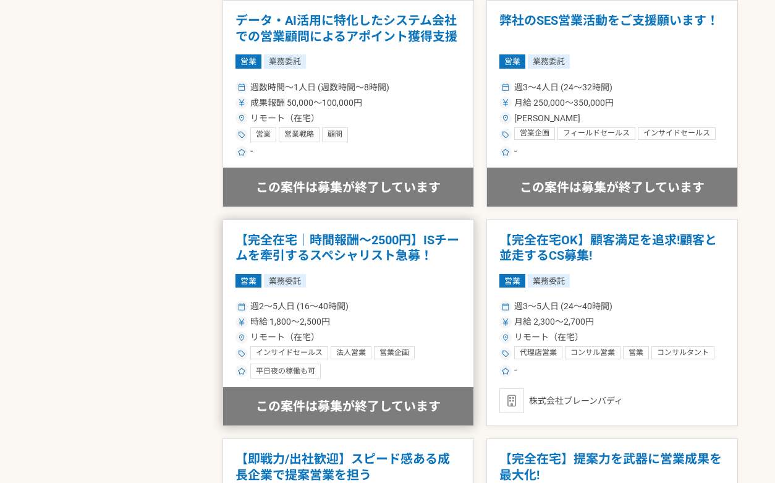
click at [419, 244] on h1 "【完全在宅｜時間報酬〜2500円】ISチームを牽引するスペシャリスト急募！" at bounding box center [348, 248] width 226 height 32
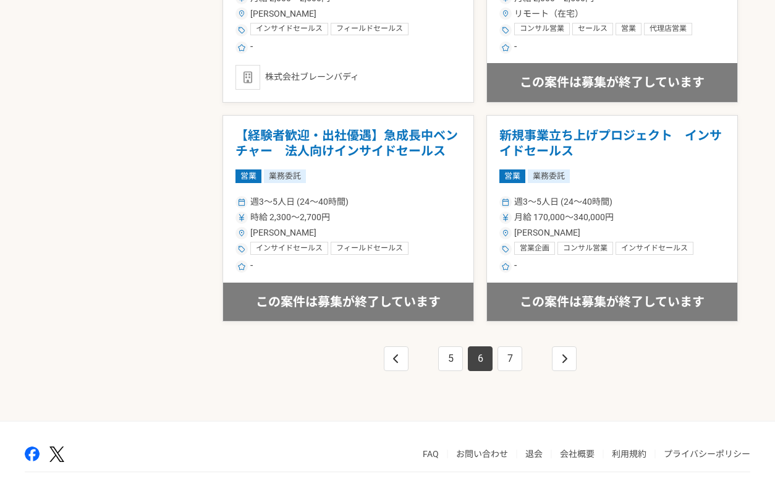
scroll to position [2153, 0]
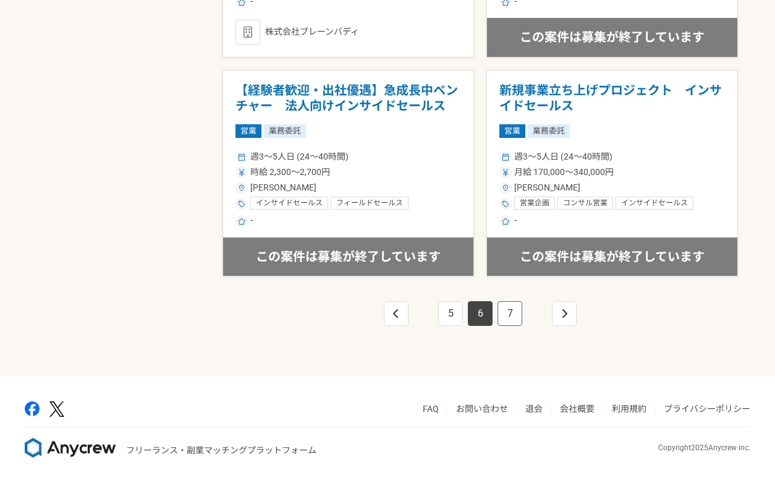
click at [511, 311] on link "7" at bounding box center [510, 313] width 25 height 25
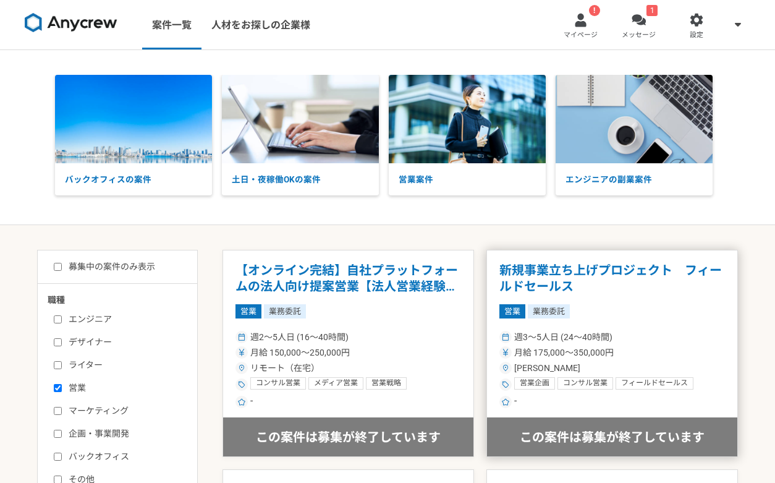
click at [632, 300] on article "新規事業立ち上げプロジェクト　フィールドセールス 営業 業務委託 週3〜5人日 (24〜40時間) 月給 175,000〜350,000円 [PERSON_N…" at bounding box center [612, 353] width 252 height 207
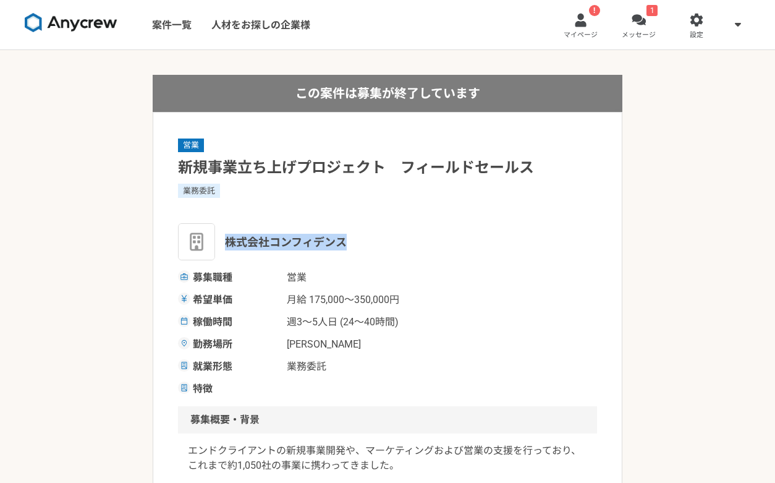
drag, startPoint x: 357, startPoint y: 238, endPoint x: 231, endPoint y: 244, distance: 126.8
click at [231, 244] on div "株式会社コンフィデンス" at bounding box center [387, 241] width 419 height 37
copy span "株式会社コンフィデンス"
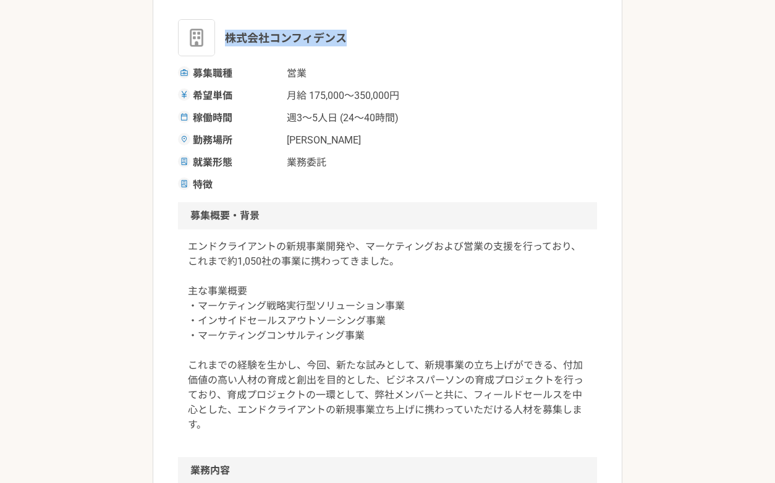
scroll to position [520, 0]
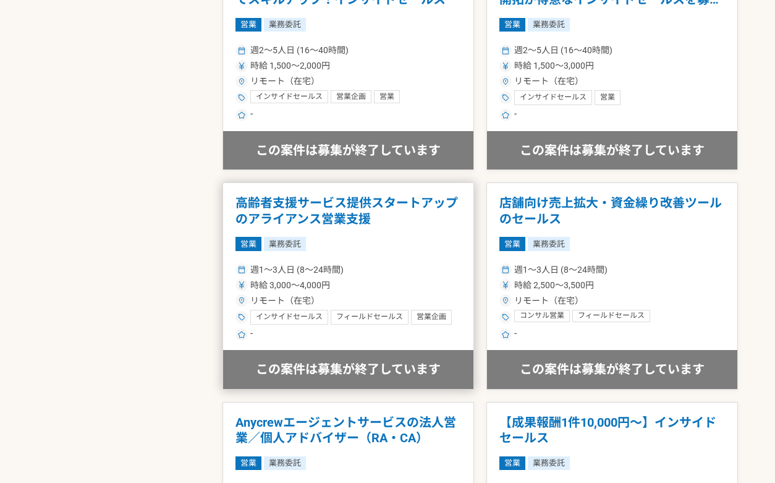
scroll to position [1897, 0]
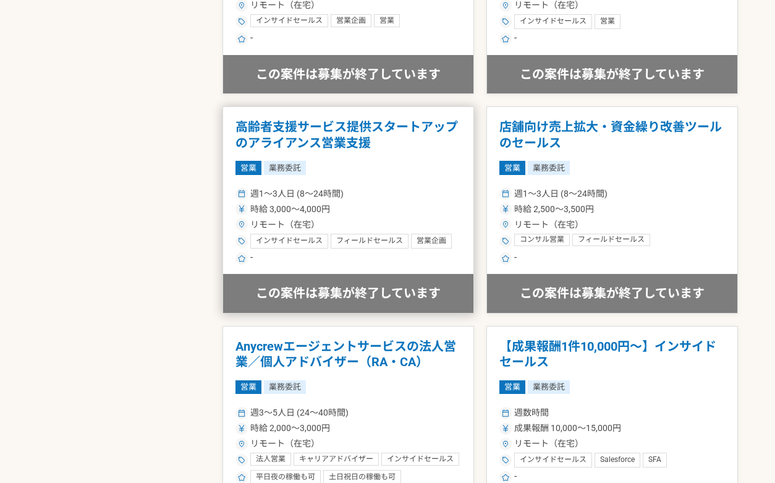
click at [421, 175] on article "高齢者支援サービス提供スタートアップのアライアンス営業支援 営業 業務委託 週1〜3人日 (8〜24時間) 時給 3,000〜4,000円 リモート（在宅） …" at bounding box center [349, 209] width 252 height 207
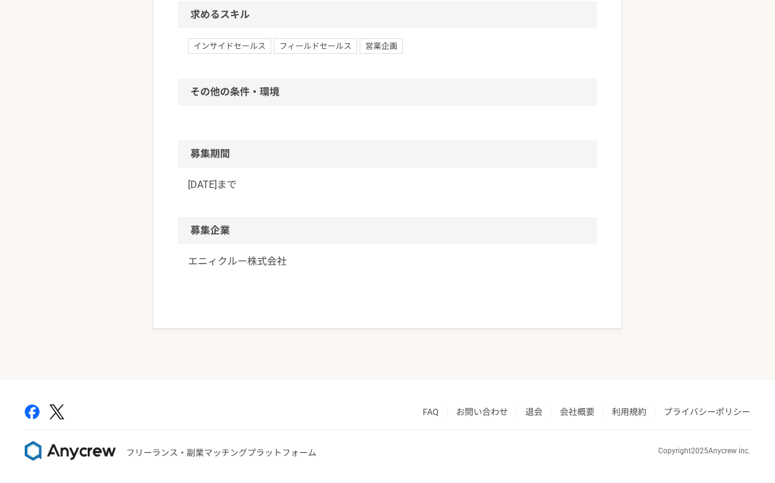
scroll to position [793, 0]
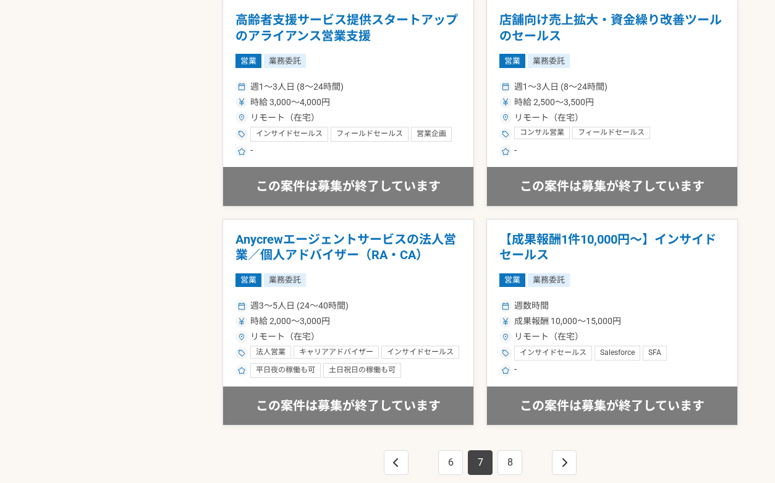
scroll to position [2001, 0]
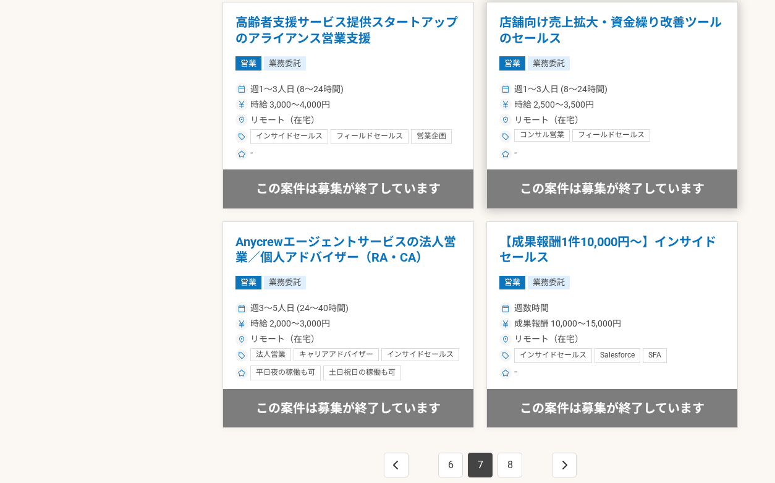
click at [689, 117] on div "リモート（在宅）" at bounding box center [612, 120] width 226 height 13
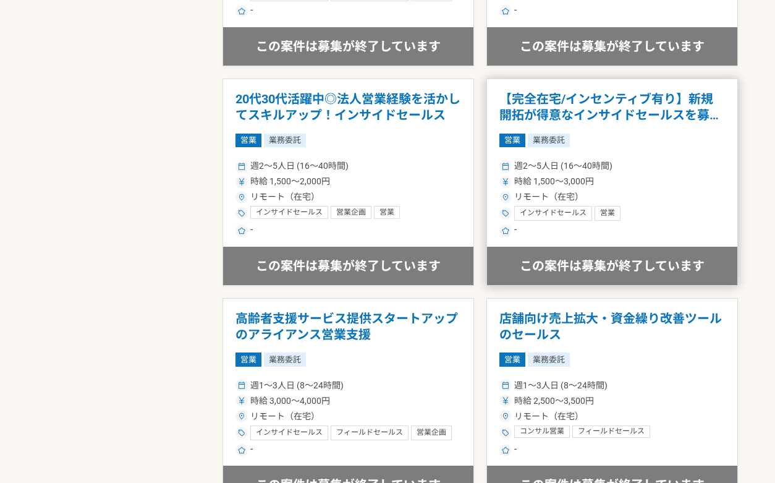
scroll to position [1758, 0]
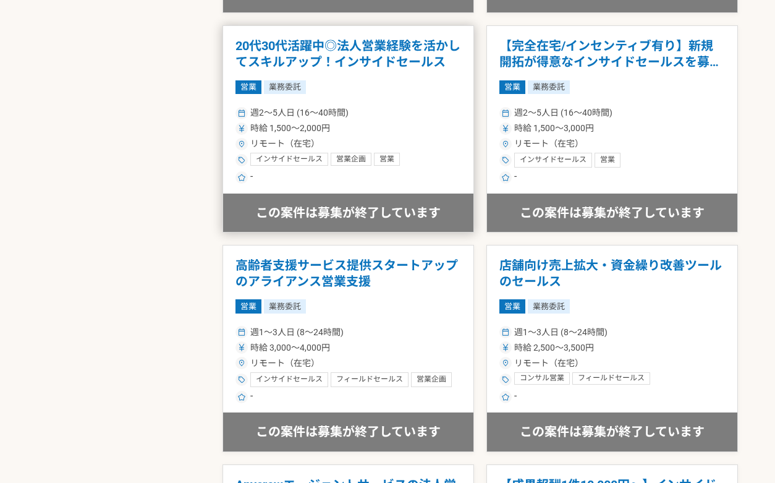
click at [386, 110] on div "週2〜5人日 (16〜40時間)" at bounding box center [348, 112] width 226 height 13
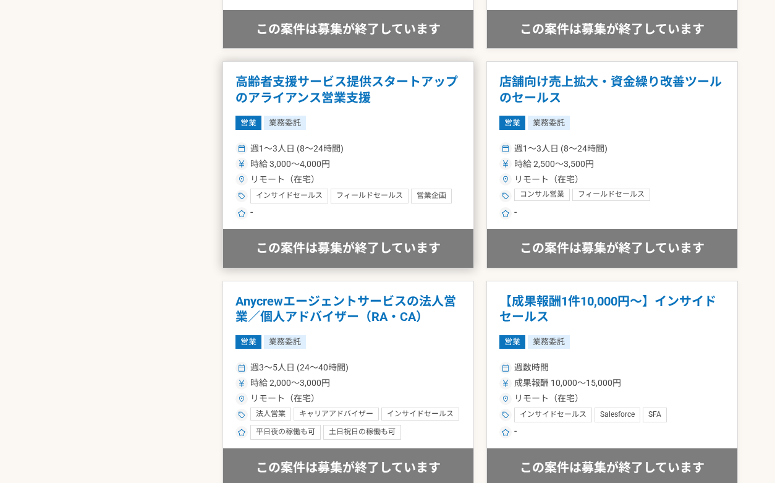
scroll to position [2153, 0]
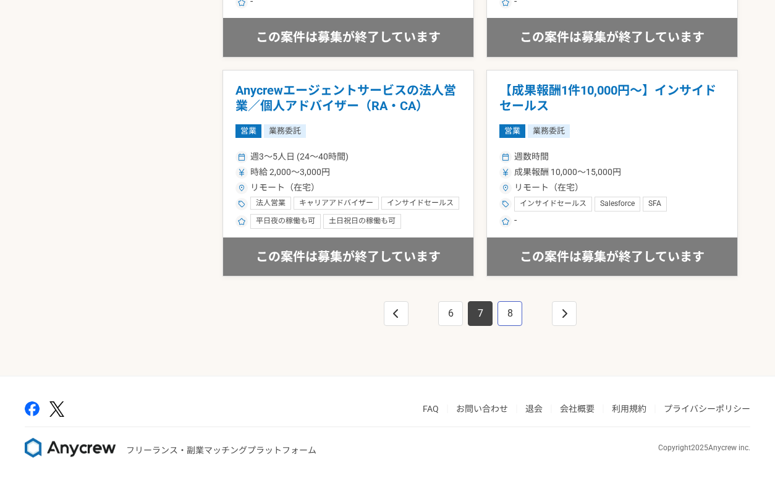
click at [514, 318] on link "8" at bounding box center [510, 313] width 25 height 25
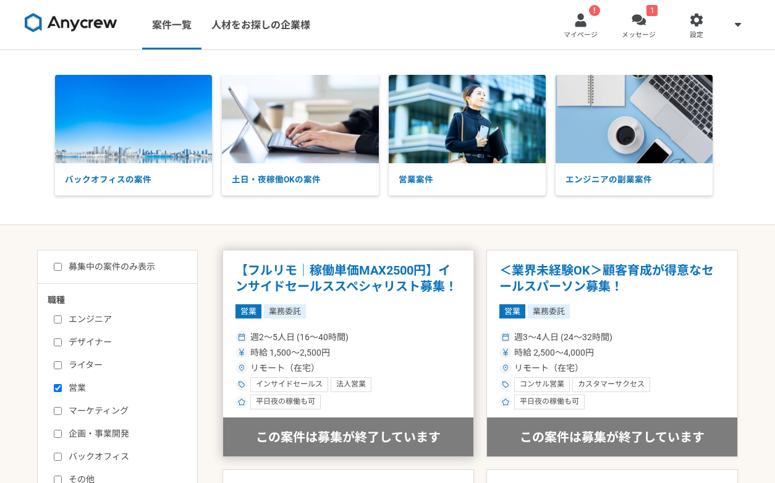
click at [397, 291] on h1 "【フルリモ｜稼働単価MAX2500円】インサイドセールススペシャリスト募集！" at bounding box center [348, 279] width 226 height 32
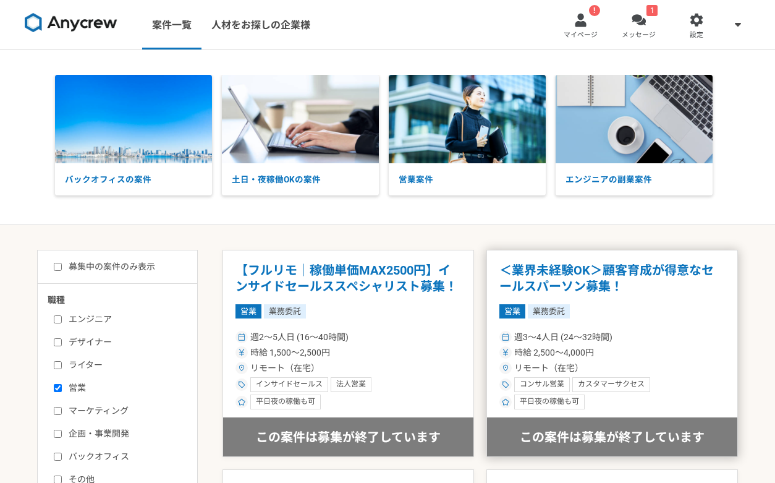
click at [604, 291] on h1 "＜業界未経験OK＞顧客育成が得意なセールスパーソン募集！" at bounding box center [612, 279] width 226 height 32
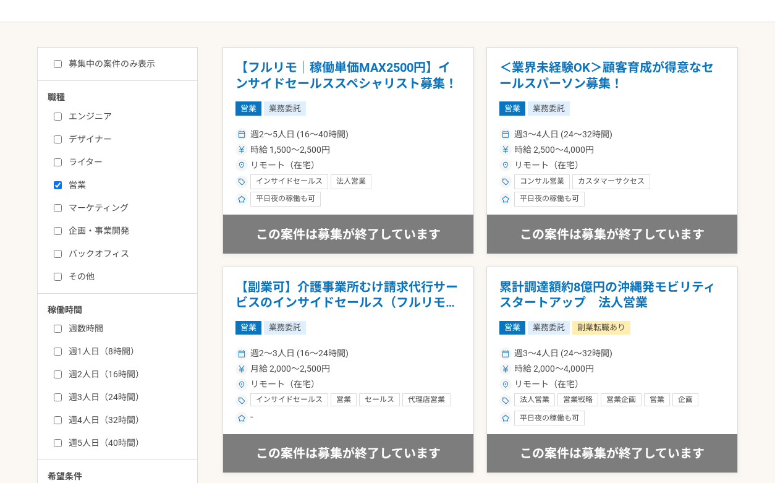
scroll to position [212, 0]
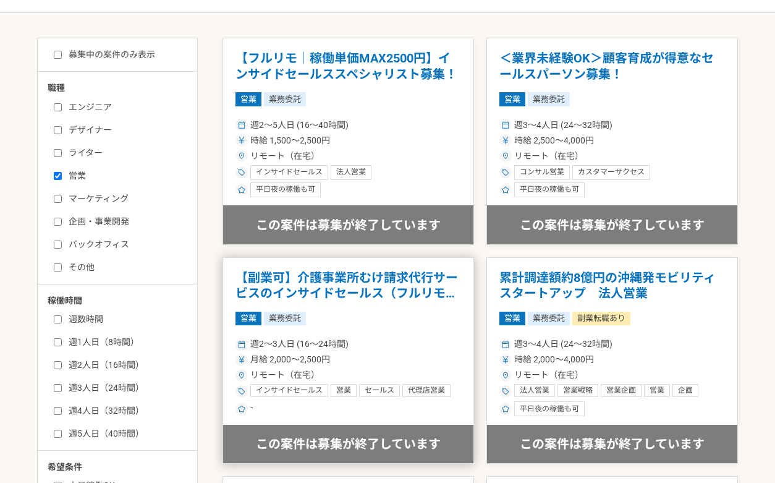
click at [405, 295] on h1 "【副業可】介護事業所むけ請求代行サービスのインサイドセールス（フルリモート可）" at bounding box center [348, 286] width 226 height 32
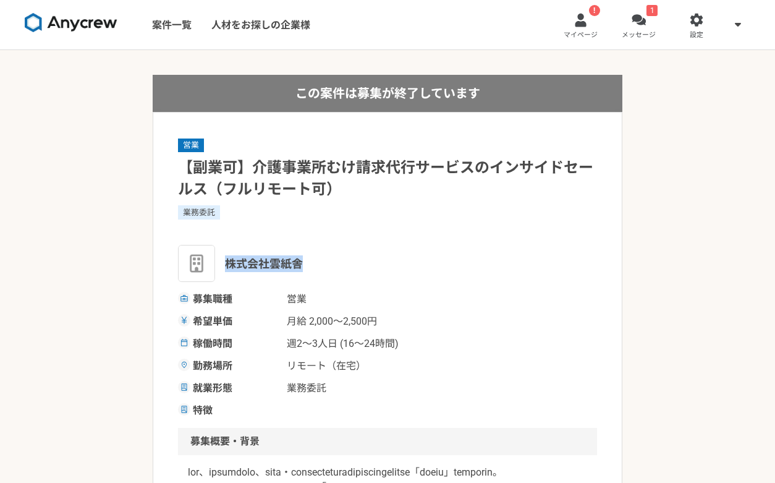
drag, startPoint x: 287, startPoint y: 258, endPoint x: 229, endPoint y: 258, distance: 58.7
click at [229, 258] on div "株式会社雲紙舎" at bounding box center [387, 263] width 419 height 37
copy span "株式会社雲紙舎"
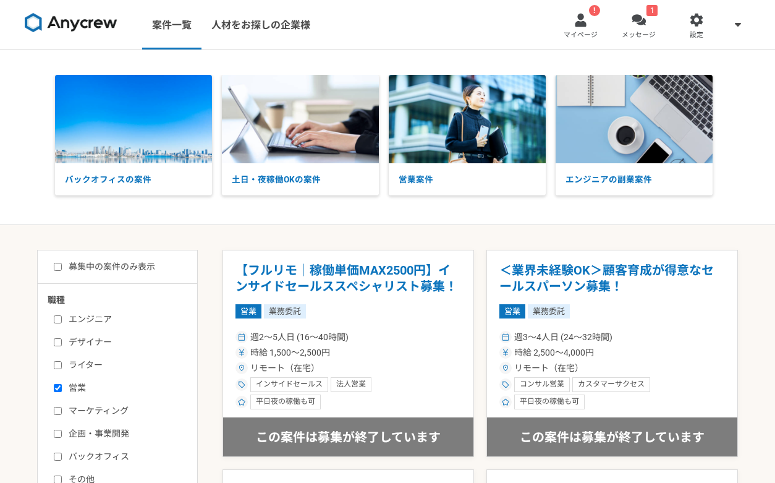
scroll to position [244, 0]
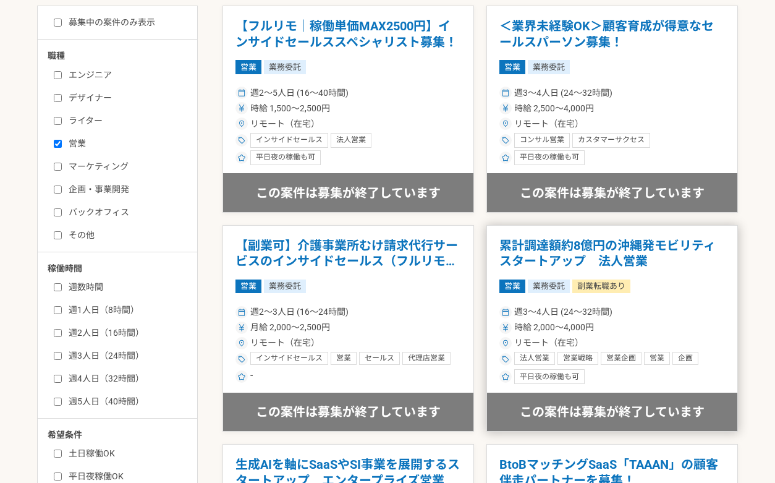
click at [592, 252] on h1 "累計調達額約8億円の沖縄発モビリティスタートアップ　法人営業" at bounding box center [612, 254] width 226 height 32
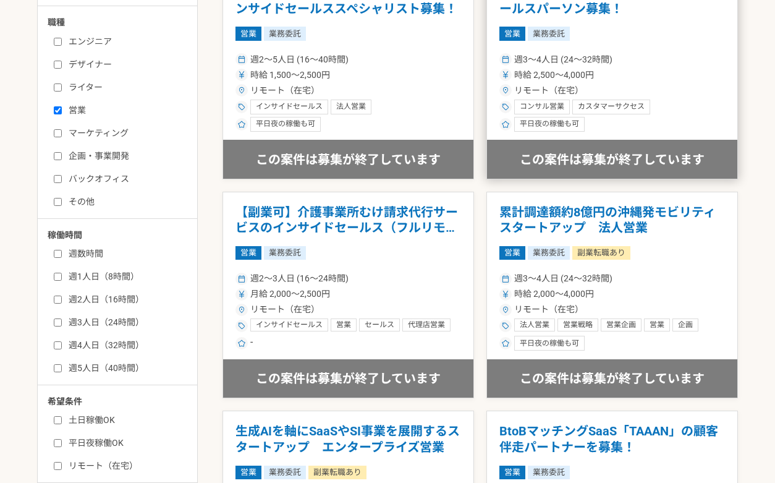
scroll to position [452, 0]
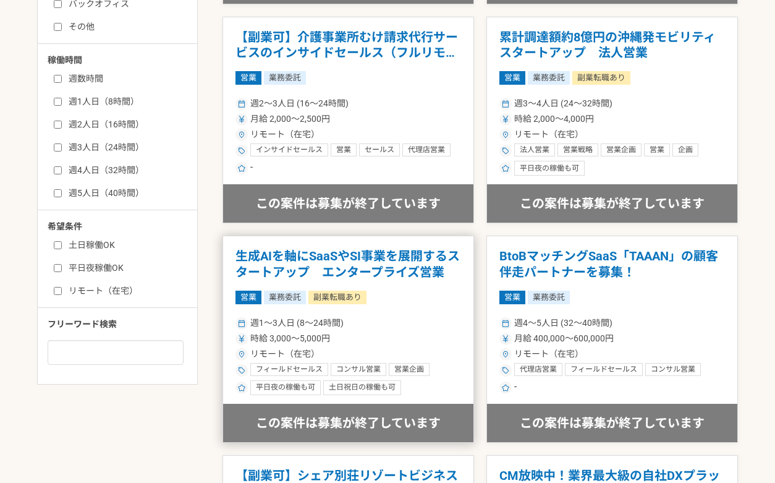
click at [413, 258] on h1 "生成AIを軸にSaaSやSI事業を展開するスタートアップ　エンタープライズ営業" at bounding box center [348, 264] width 226 height 32
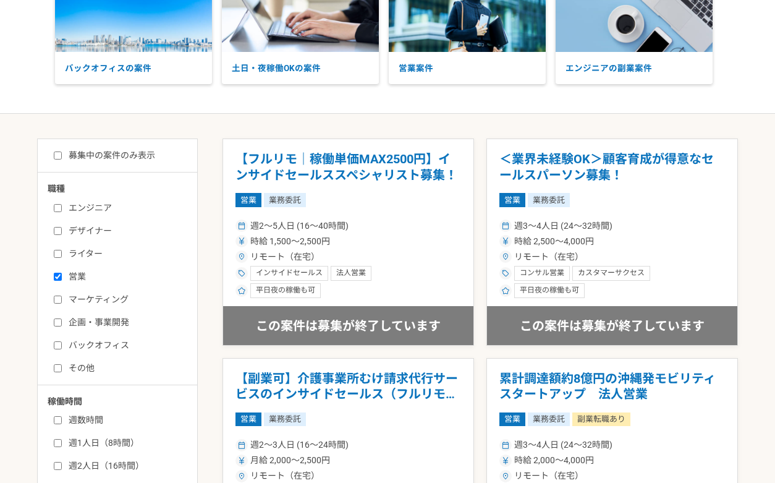
scroll to position [421, 0]
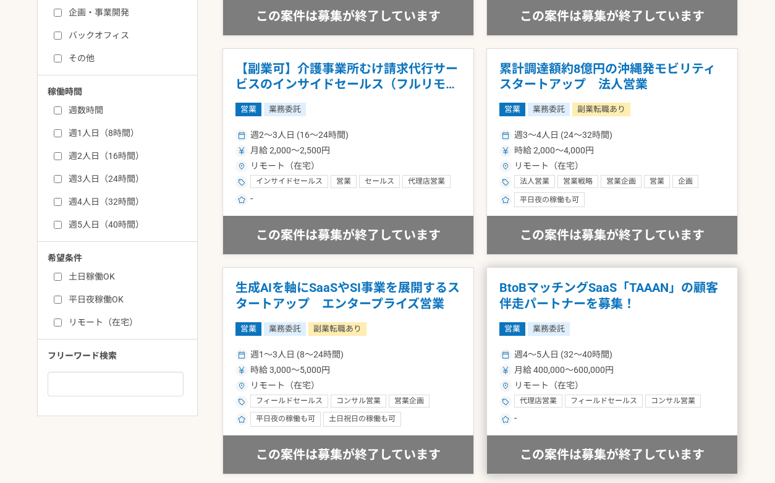
click at [584, 307] on h1 "BtoBマッチングSaaS「TAAAN」の顧客伴走パートナーを募集！" at bounding box center [612, 296] width 226 height 32
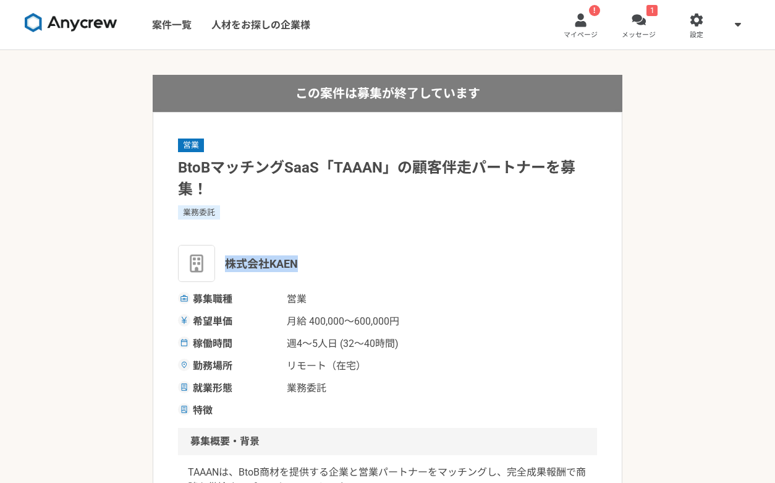
drag, startPoint x: 306, startPoint y: 263, endPoint x: 229, endPoint y: 262, distance: 77.3
click at [229, 262] on div "株式会社KAEN" at bounding box center [387, 263] width 419 height 37
copy span "株式会社KAEN"
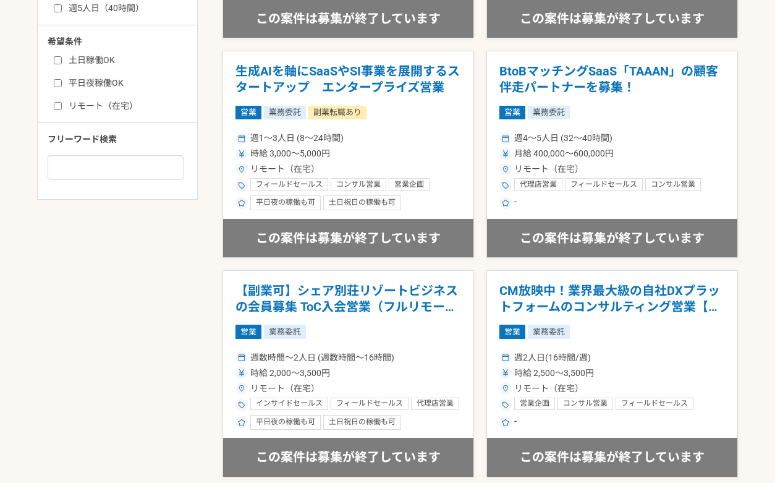
scroll to position [639, 0]
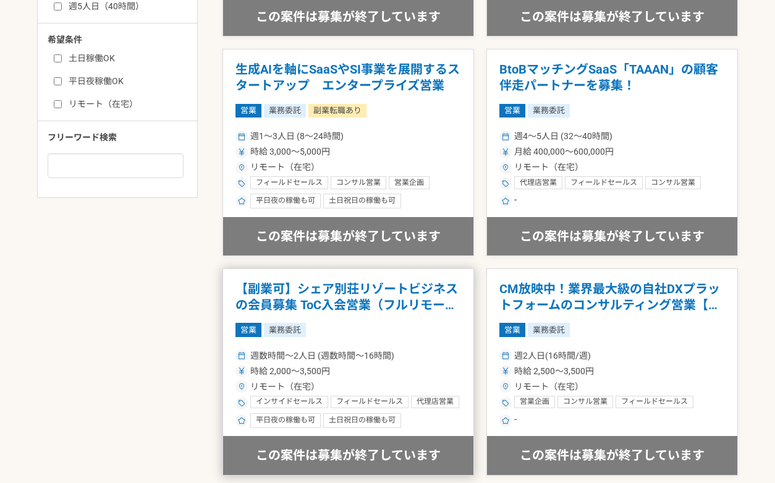
click at [376, 294] on h1 "【副業可】シェア別荘リゾートビジネスの会員募集 ToC入会営業（フルリモート可" at bounding box center [348, 297] width 226 height 32
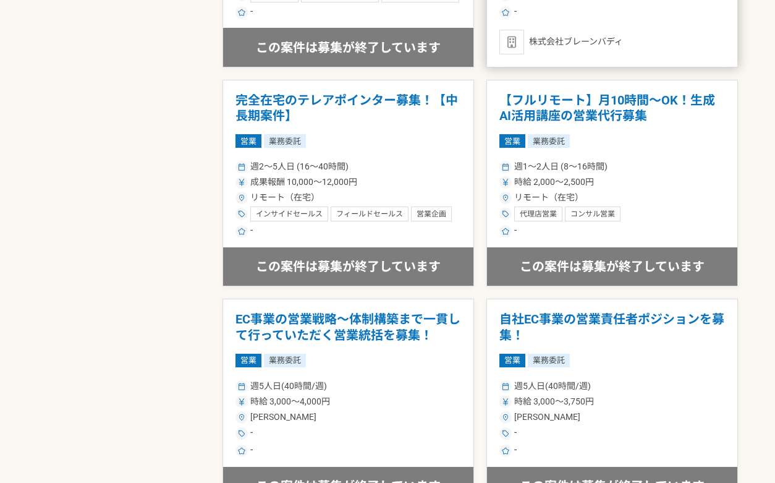
scroll to position [1488, 0]
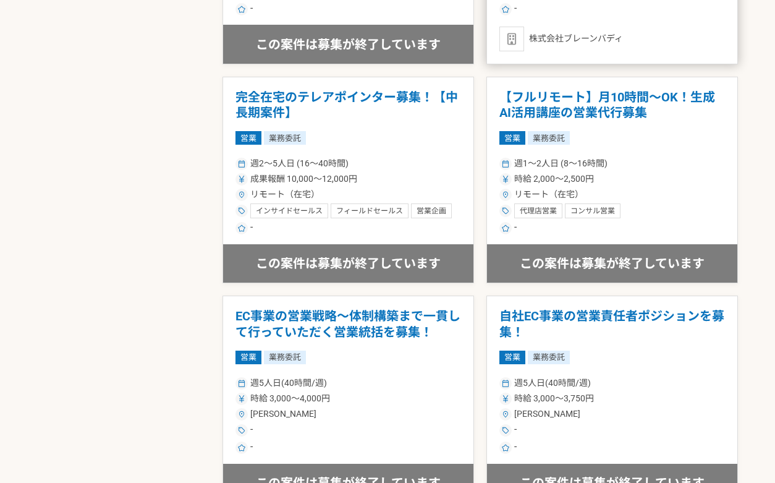
click at [654, 182] on div "時給 2,000〜2,500円" at bounding box center [612, 178] width 226 height 13
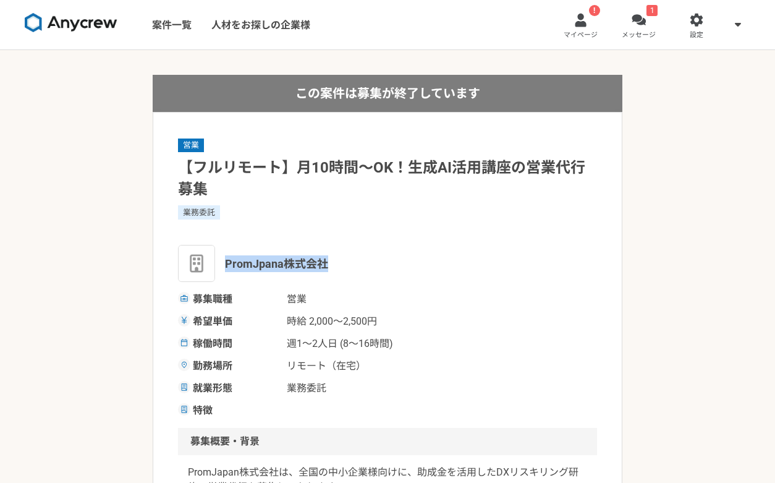
drag, startPoint x: 332, startPoint y: 264, endPoint x: 221, endPoint y: 259, distance: 110.7
click at [221, 259] on div "PromJpana株式会社" at bounding box center [387, 263] width 419 height 37
copy span "PromJpana株式会社"
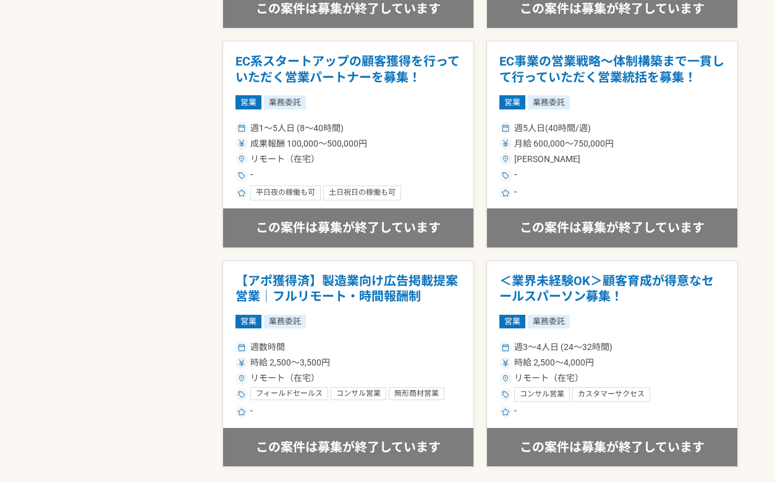
scroll to position [1993, 0]
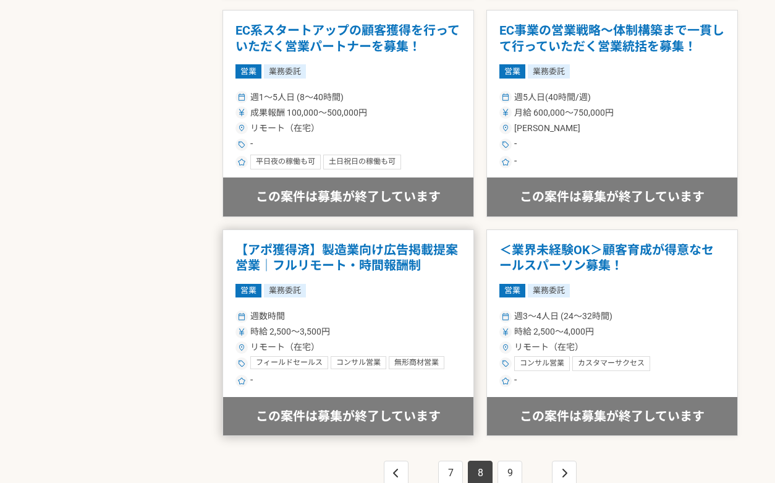
click at [354, 265] on h1 "【アポ獲得済】製造業向け広告掲載提案営業｜フルリモート・時間報酬制" at bounding box center [348, 258] width 226 height 32
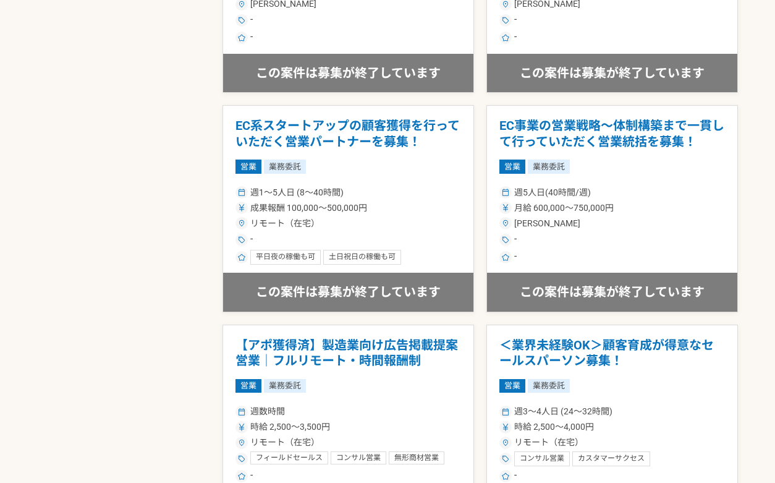
scroll to position [2153, 0]
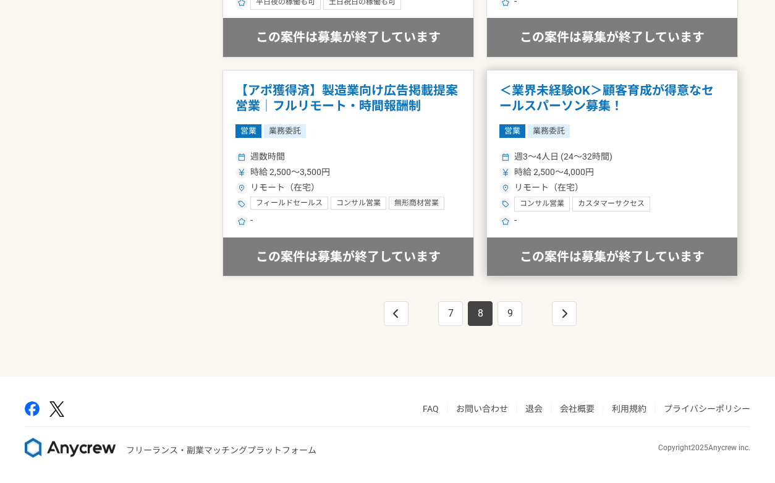
click at [632, 106] on h1 "＜業界未経験OK＞顧客育成が得意なセールスパーソン募集！" at bounding box center [612, 99] width 226 height 32
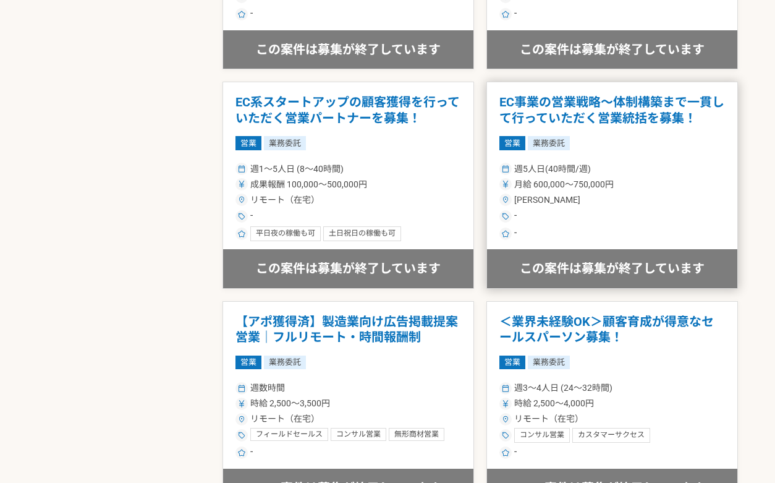
scroll to position [2153, 0]
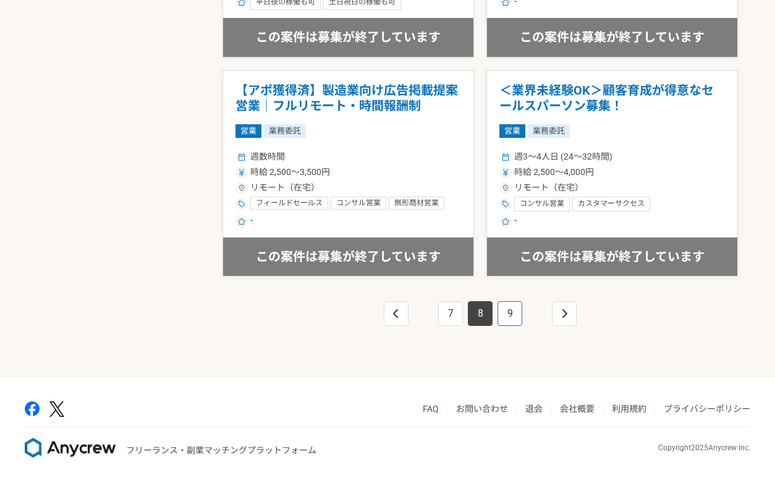
click at [512, 315] on link "9" at bounding box center [510, 313] width 25 height 25
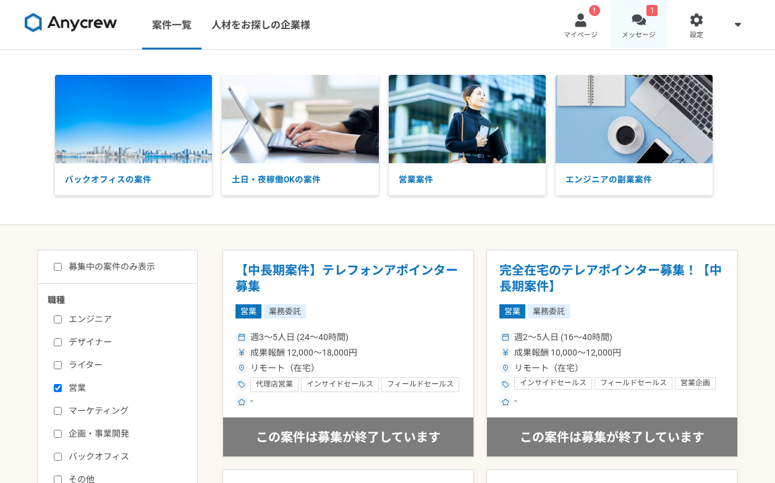
click at [645, 15] on div at bounding box center [639, 20] width 14 height 14
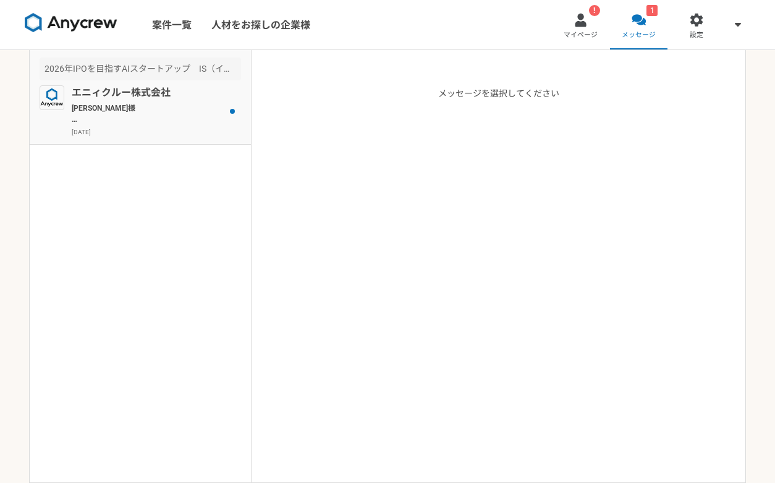
click at [171, 110] on p "[PERSON_NAME]様 Anycrewの[PERSON_NAME]と申します。 プロフィールを拝見して、本案件でご活躍頂けるのではと思いご連絡を差し上げ…" at bounding box center [148, 114] width 153 height 22
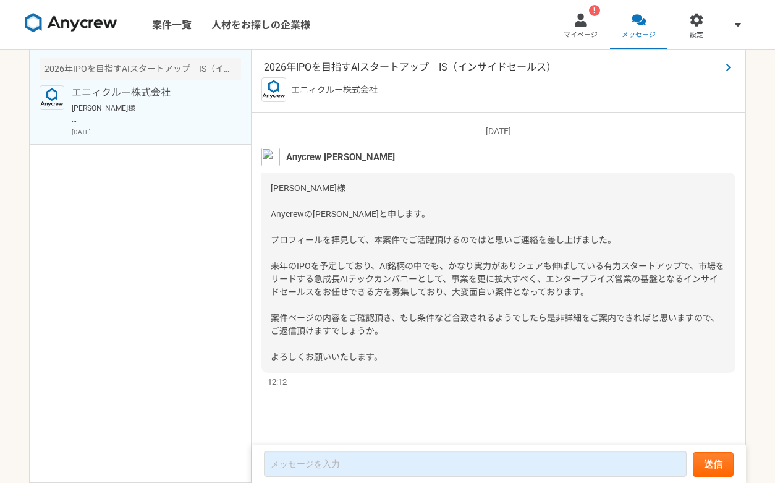
click at [384, 68] on span "2026年IPOを目指すAIスタートアップ　IS（インサイドセールス）" at bounding box center [492, 67] width 457 height 15
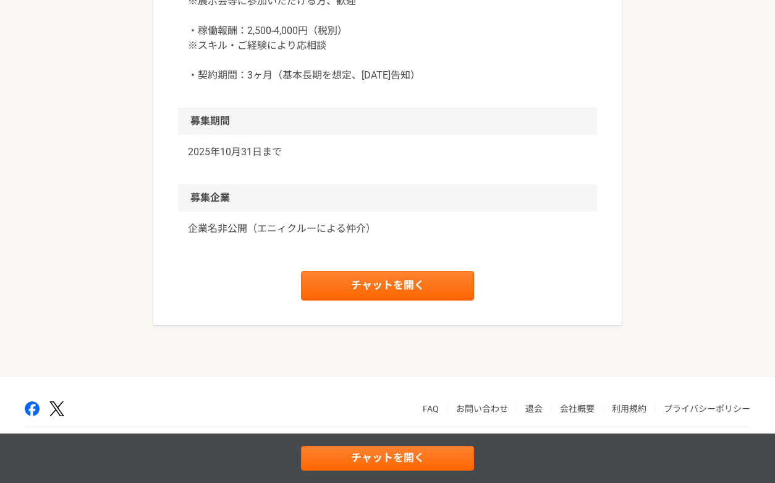
scroll to position [1459, 0]
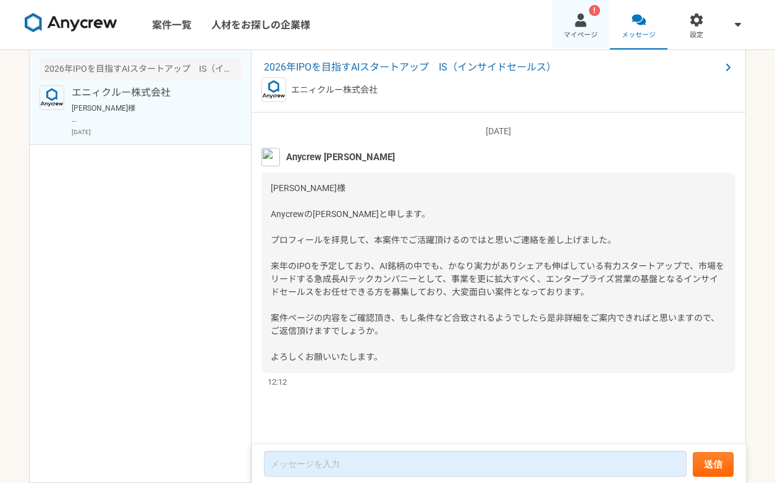
click at [586, 21] on div at bounding box center [581, 20] width 14 height 14
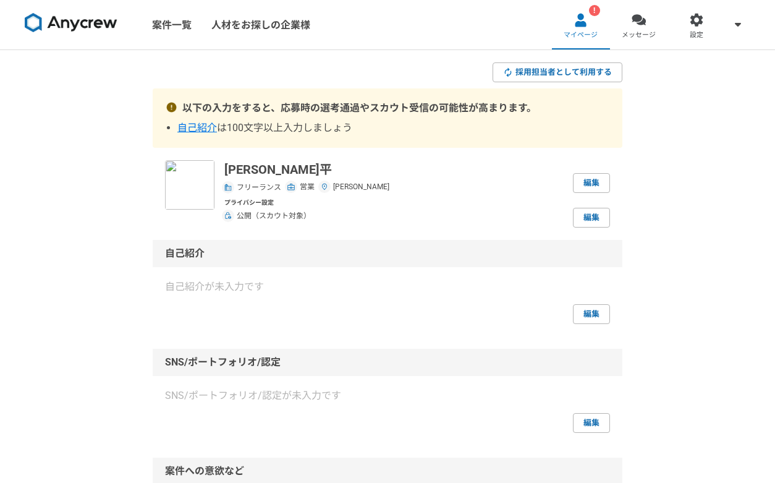
click at [102, 27] on img at bounding box center [71, 23] width 93 height 20
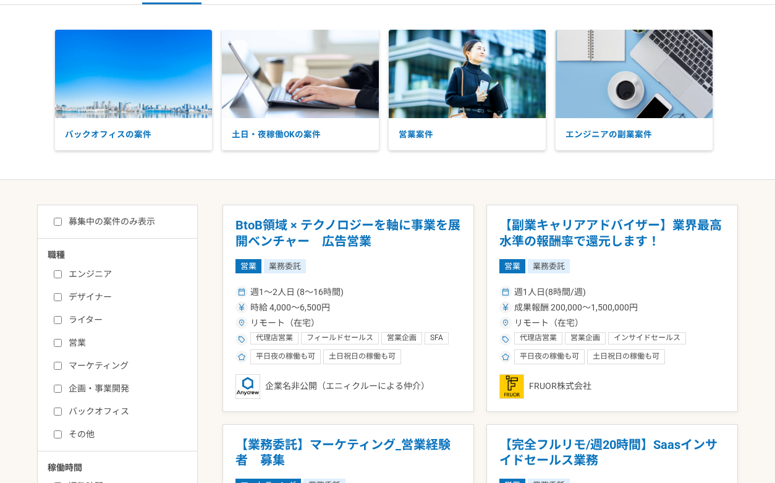
scroll to position [78, 0]
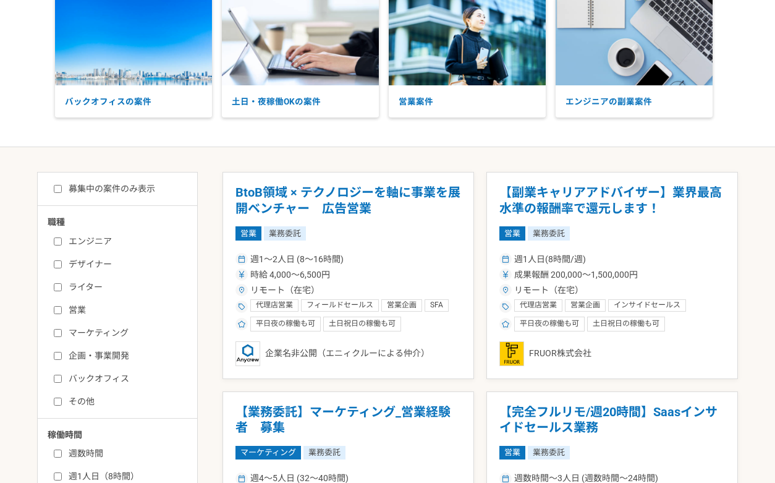
click at [79, 305] on label "営業" at bounding box center [125, 309] width 142 height 13
click at [62, 306] on input "営業" at bounding box center [58, 310] width 8 height 8
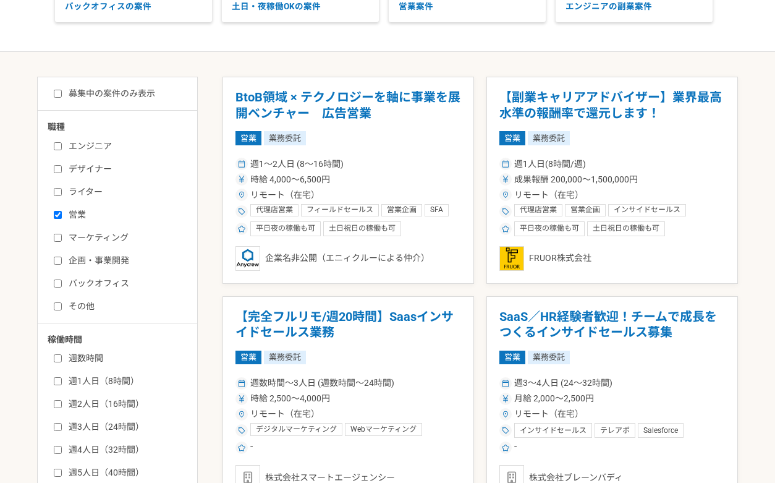
scroll to position [176, 0]
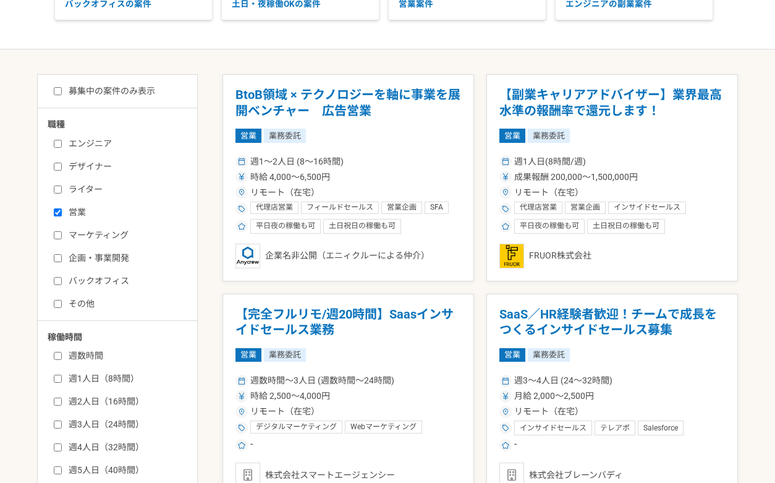
click at [76, 208] on label "営業" at bounding box center [125, 212] width 142 height 13
click at [62, 208] on input "営業" at bounding box center [58, 212] width 8 height 8
checkbox input "false"
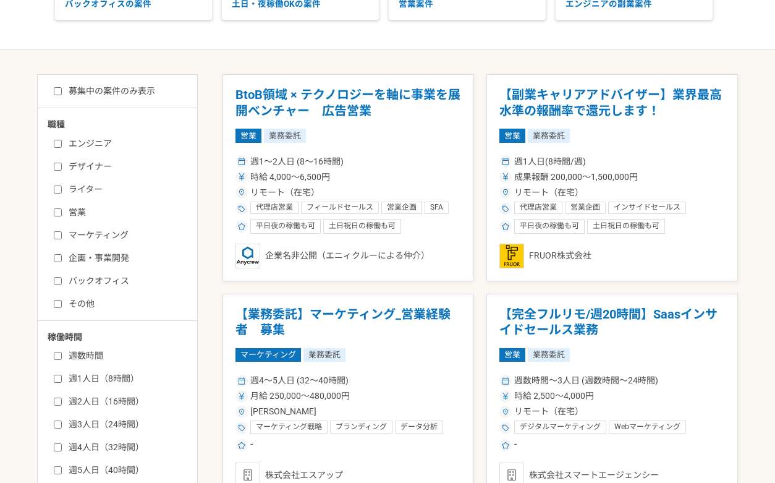
click at [87, 275] on label "バックオフィス" at bounding box center [125, 280] width 142 height 13
click at [62, 277] on input "バックオフィス" at bounding box center [58, 281] width 8 height 8
checkbox input "true"
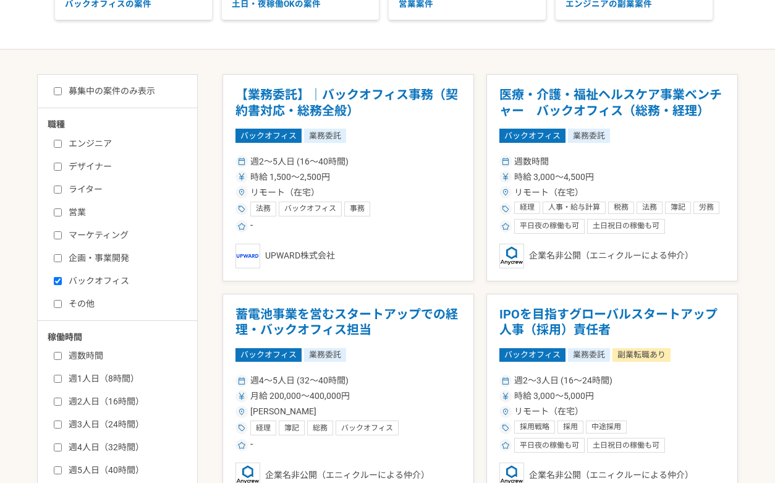
drag, startPoint x: 404, startPoint y: 160, endPoint x: 400, endPoint y: 143, distance: 17.8
click at [404, 159] on div "週2〜5人日 (16〜40時間)" at bounding box center [348, 161] width 226 height 13
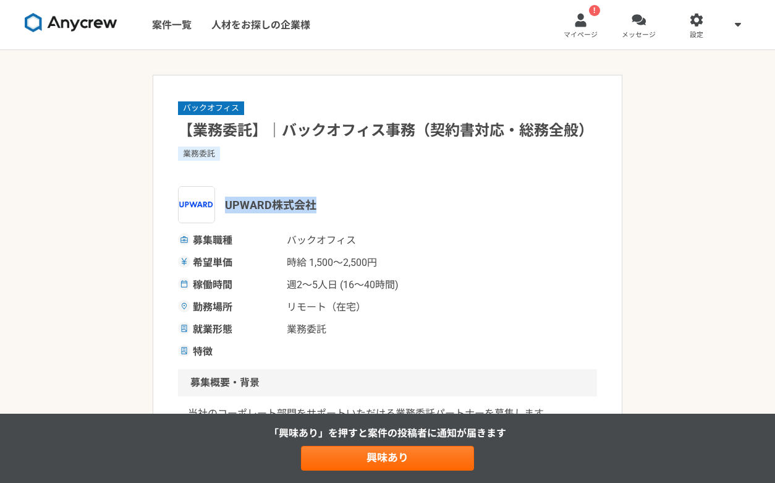
drag, startPoint x: 319, startPoint y: 203, endPoint x: 225, endPoint y: 206, distance: 94.0
click at [225, 206] on div "UPWARD株式会社" at bounding box center [387, 204] width 419 height 37
copy span "UPWARD株式会社"
